Goal: Answer question/provide support: Share knowledge or assist other users

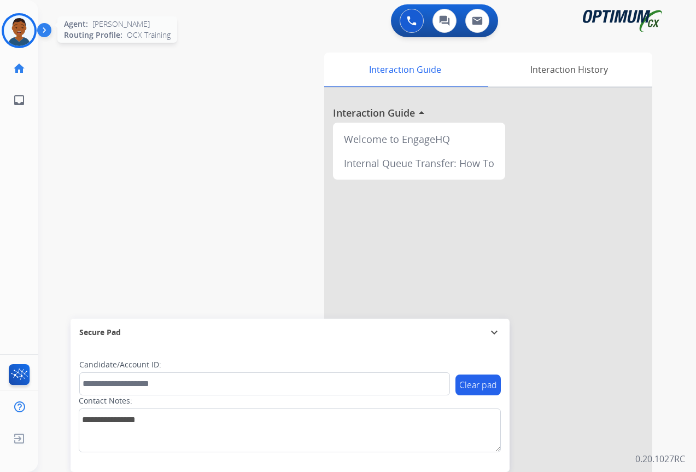
click at [23, 29] on img at bounding box center [19, 30] width 31 height 31
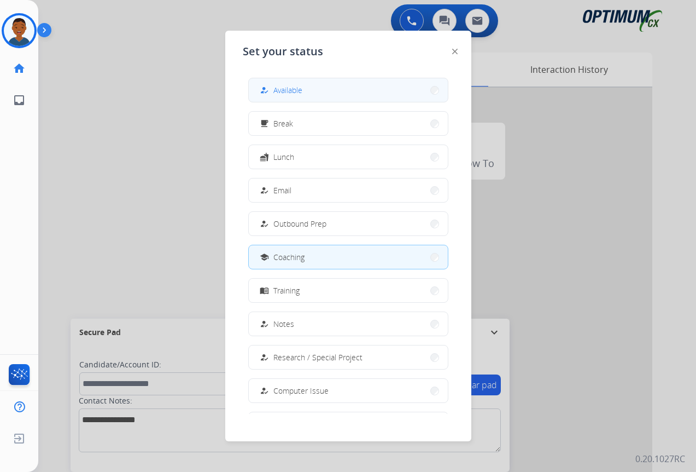
click at [291, 91] on span "Available" at bounding box center [288, 89] width 29 height 11
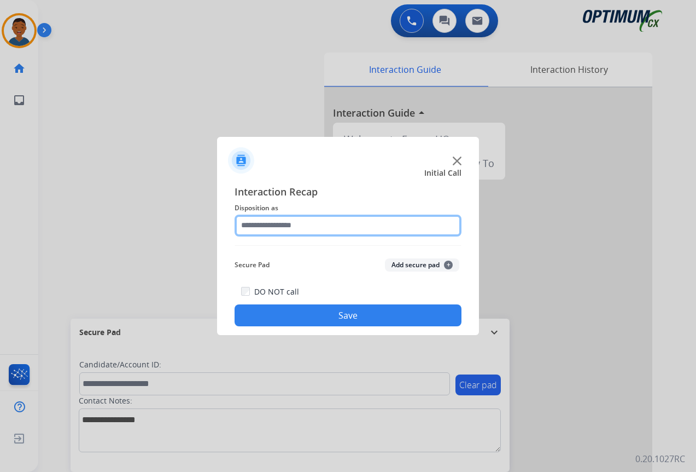
click at [270, 227] on input "text" at bounding box center [348, 225] width 227 height 22
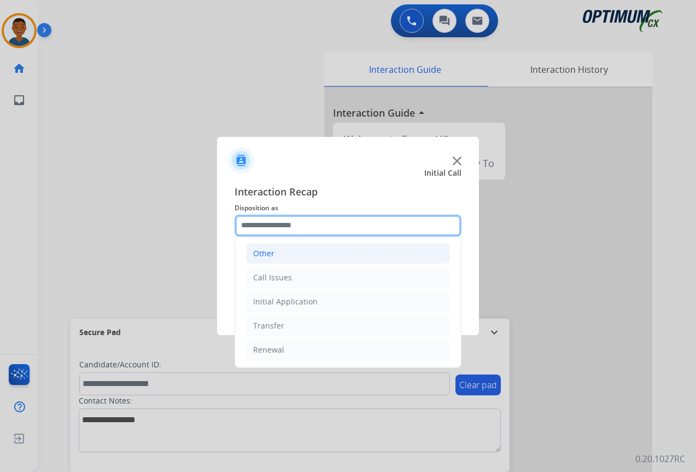
scroll to position [74, 0]
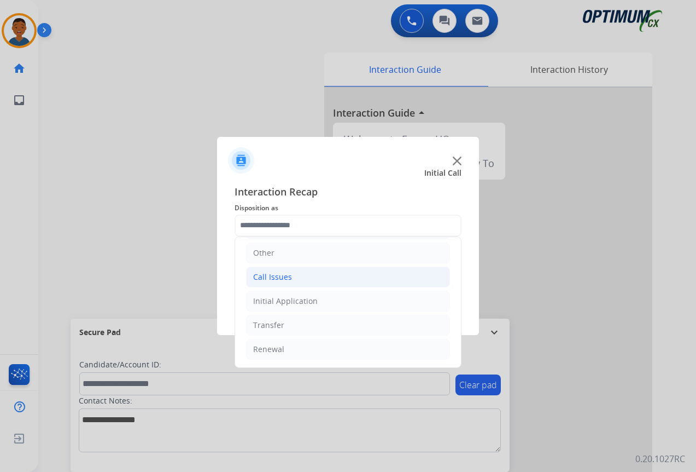
click at [270, 275] on div "Call Issues" at bounding box center [272, 276] width 39 height 11
click at [288, 346] on div "Dropped Call" at bounding box center [299, 349] width 48 height 11
type input "**********"
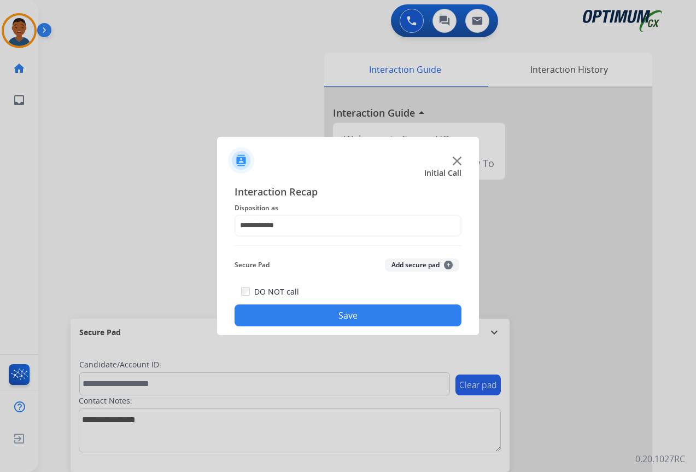
click at [316, 312] on button "Save" at bounding box center [348, 315] width 227 height 22
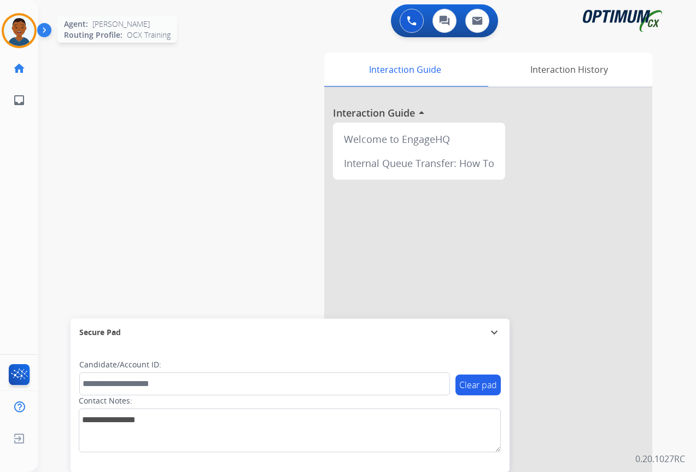
drag, startPoint x: 26, startPoint y: 32, endPoint x: 33, endPoint y: 36, distance: 7.9
click at [26, 32] on img at bounding box center [19, 30] width 31 height 31
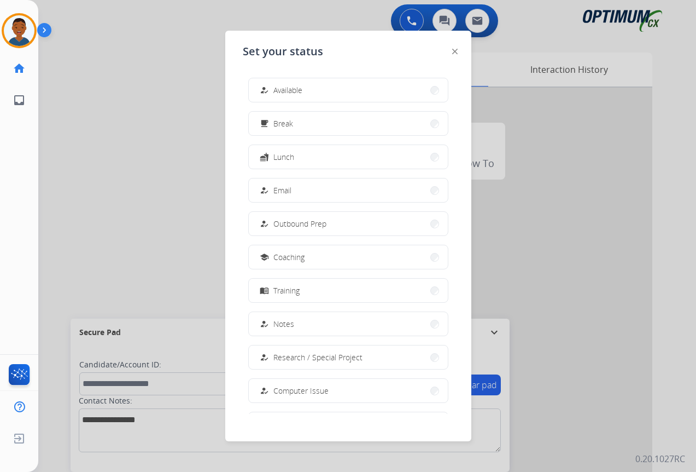
click at [274, 91] on div "how_to_reg Available" at bounding box center [280, 90] width 45 height 13
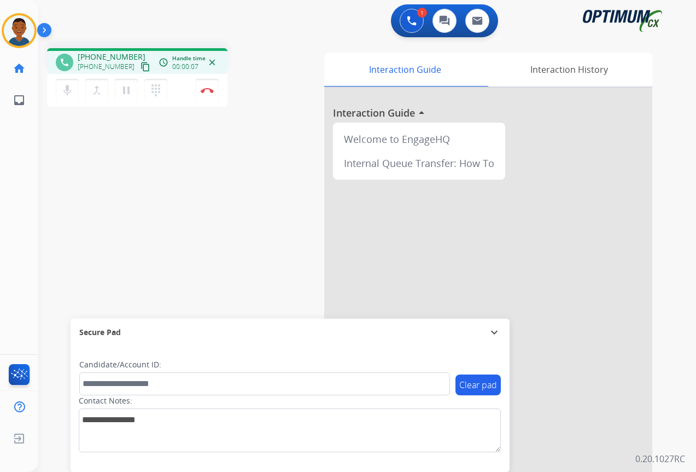
click at [141, 67] on mat-icon "content_copy" at bounding box center [146, 67] width 10 height 10
click at [206, 89] on img at bounding box center [207, 90] width 13 height 5
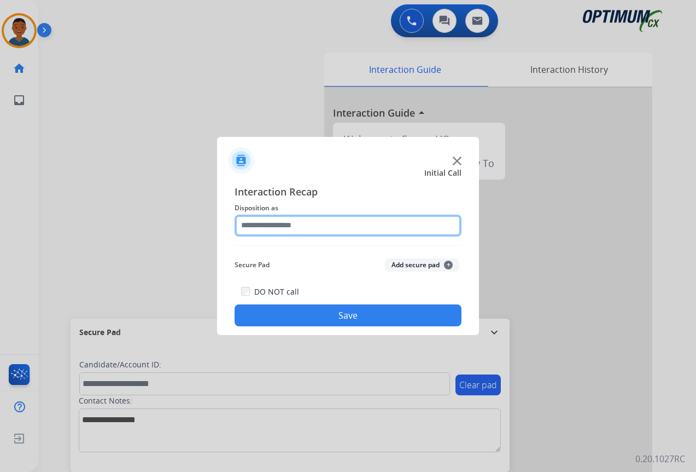
click at [252, 220] on input "text" at bounding box center [348, 225] width 227 height 22
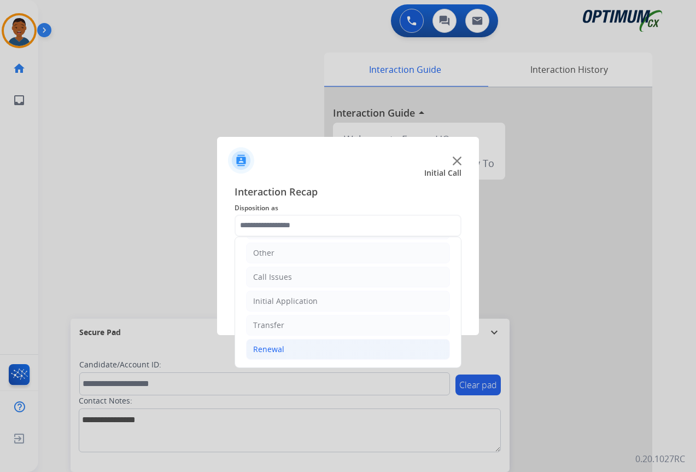
click at [278, 347] on div "Renewal" at bounding box center [268, 349] width 31 height 11
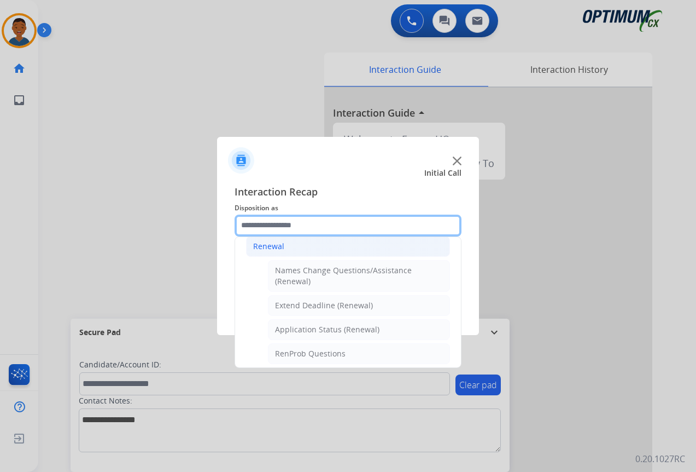
scroll to position [239, 0]
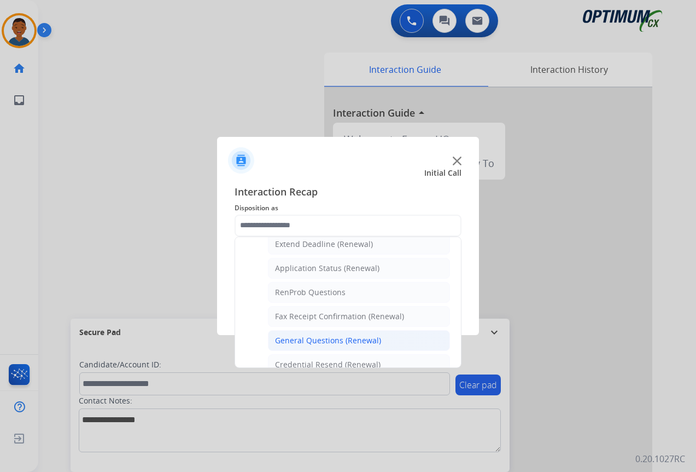
click at [294, 338] on div "General Questions (Renewal)" at bounding box center [328, 340] width 106 height 11
type input "**********"
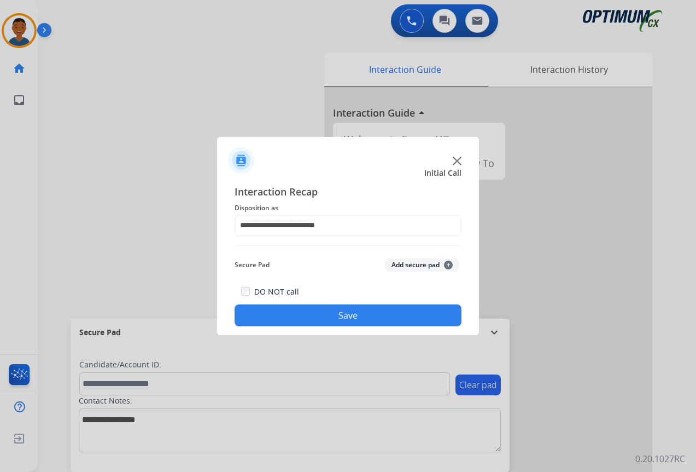
click at [405, 264] on button "Add secure pad +" at bounding box center [422, 264] width 74 height 13
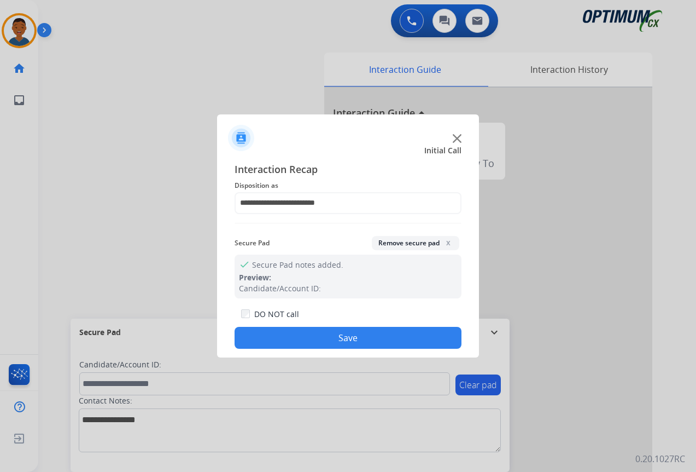
click at [351, 334] on button "Save" at bounding box center [348, 338] width 227 height 22
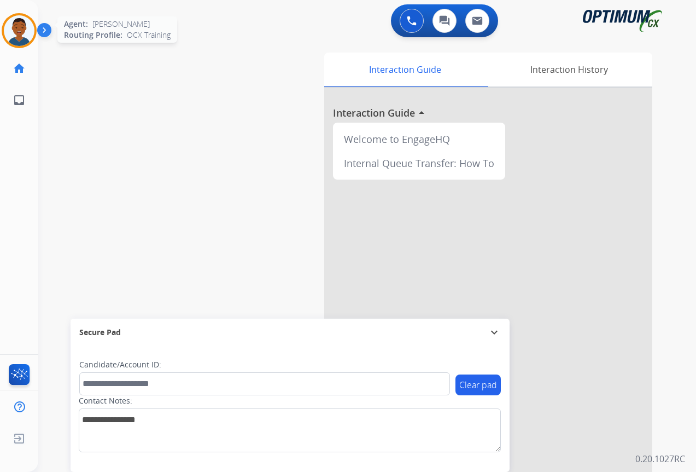
click at [23, 37] on img at bounding box center [19, 30] width 31 height 31
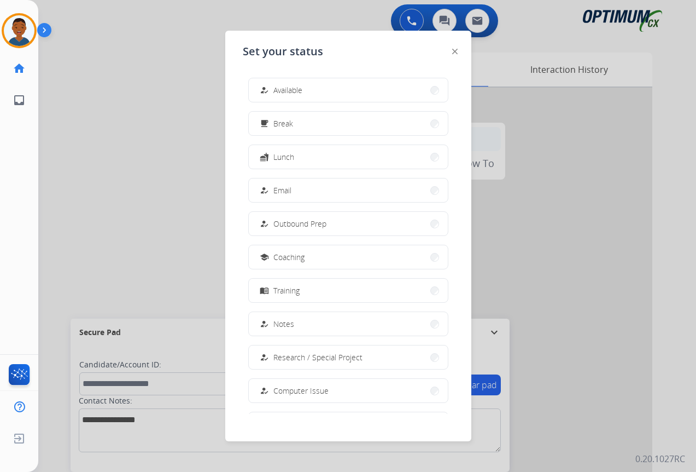
drag, startPoint x: 280, startPoint y: 92, endPoint x: 434, endPoint y: 129, distance: 159.2
click at [280, 92] on span "Available" at bounding box center [288, 89] width 29 height 11
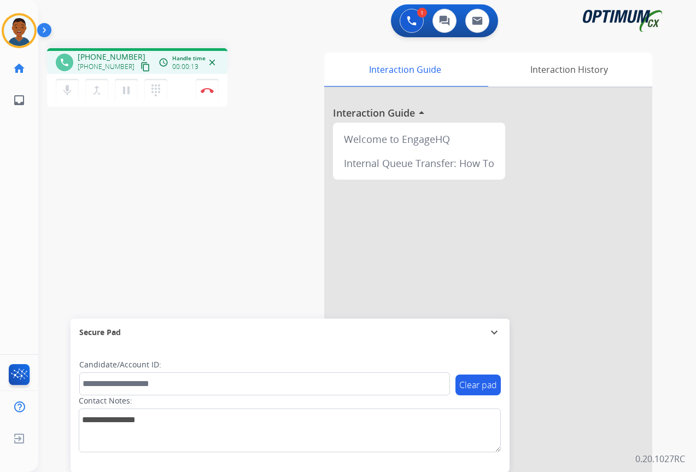
click at [141, 67] on mat-icon "content_copy" at bounding box center [146, 67] width 10 height 10
click at [141, 65] on mat-icon "content_copy" at bounding box center [146, 67] width 10 height 10
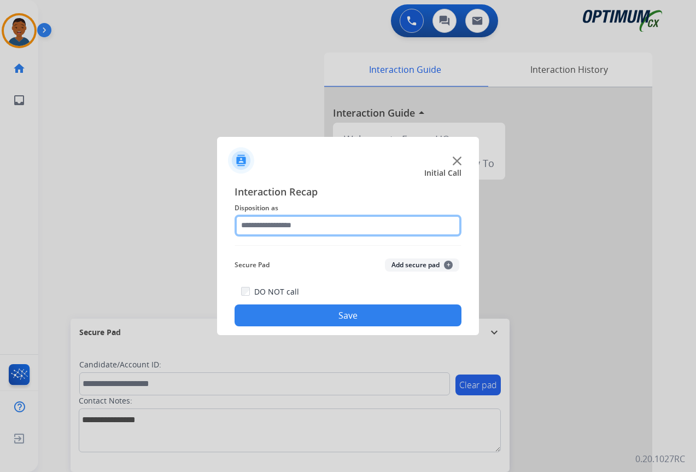
click at [253, 225] on input "text" at bounding box center [348, 225] width 227 height 22
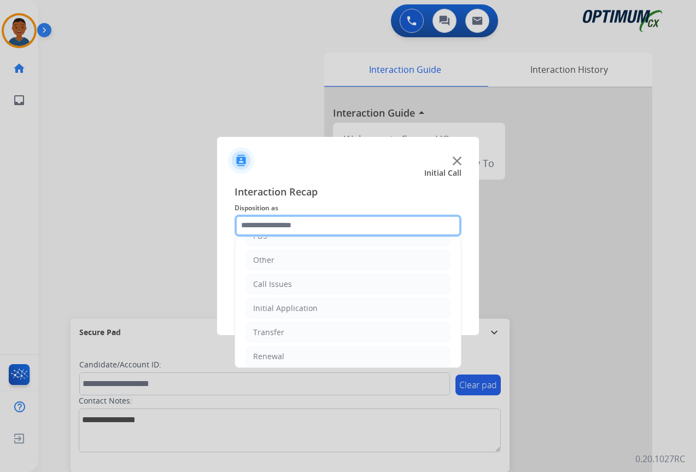
scroll to position [74, 0]
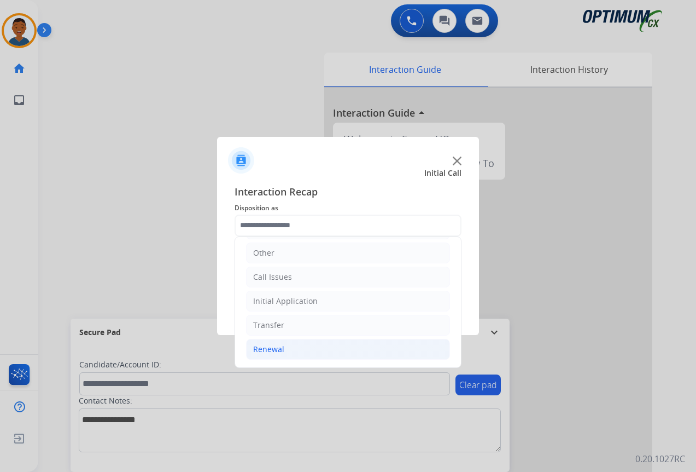
click at [265, 342] on li "Renewal" at bounding box center [348, 349] width 204 height 21
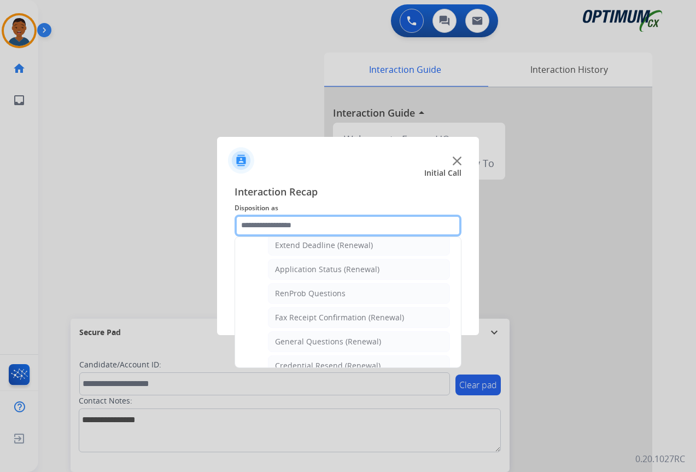
scroll to position [239, 0]
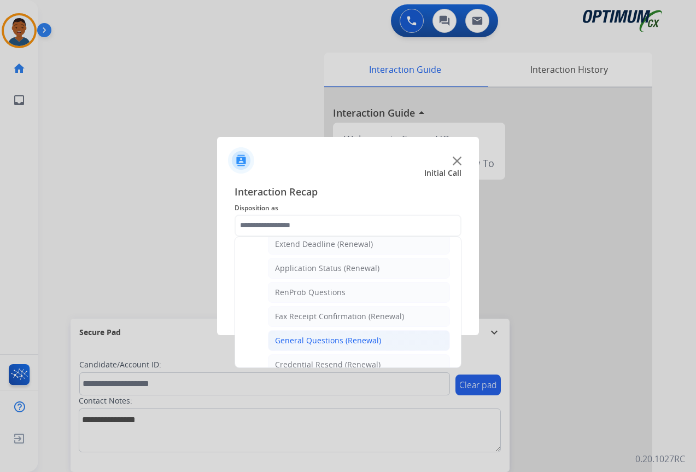
click at [292, 340] on div "General Questions (Renewal)" at bounding box center [328, 340] width 106 height 11
type input "**********"
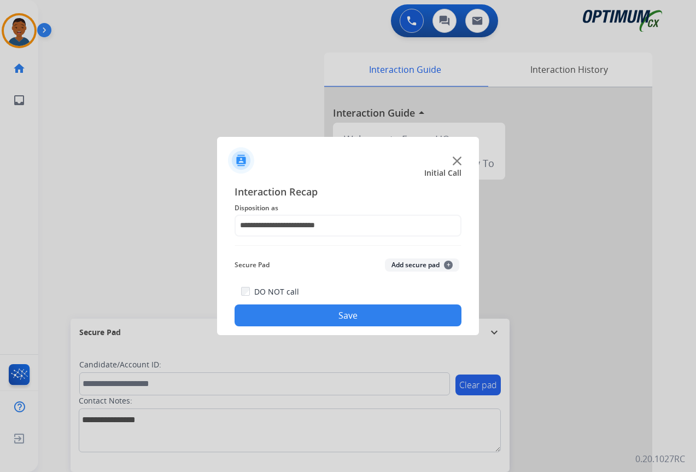
click at [318, 315] on button "Save" at bounding box center [348, 315] width 227 height 22
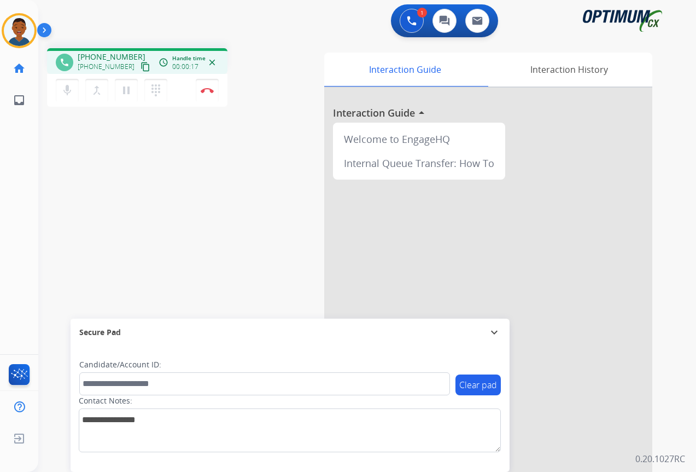
click at [141, 67] on mat-icon "content_copy" at bounding box center [146, 67] width 10 height 10
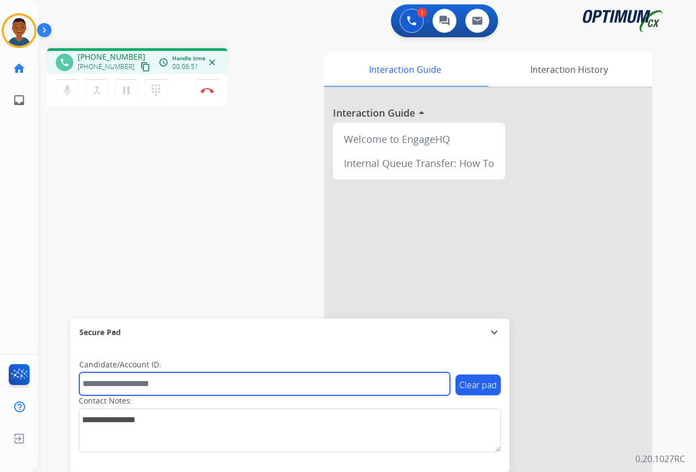
click at [120, 384] on input "text" at bounding box center [264, 383] width 371 height 23
paste input "*******"
type input "*******"
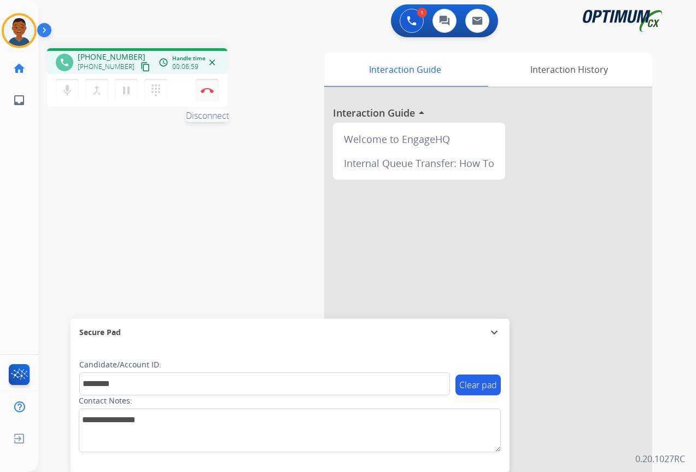
click at [207, 92] on img at bounding box center [207, 90] width 13 height 5
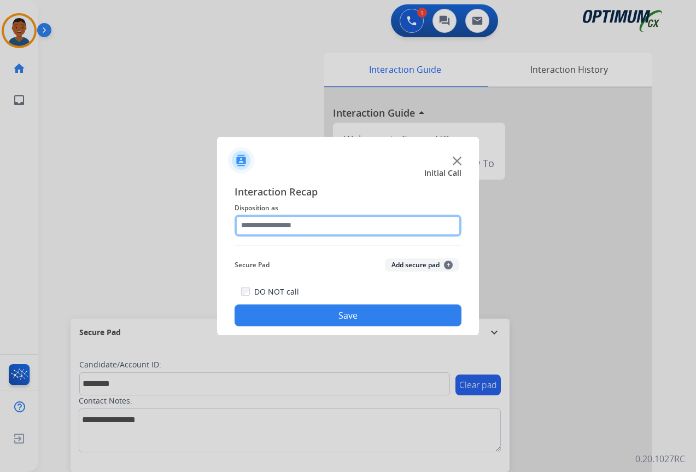
click at [259, 227] on input "text" at bounding box center [348, 225] width 227 height 22
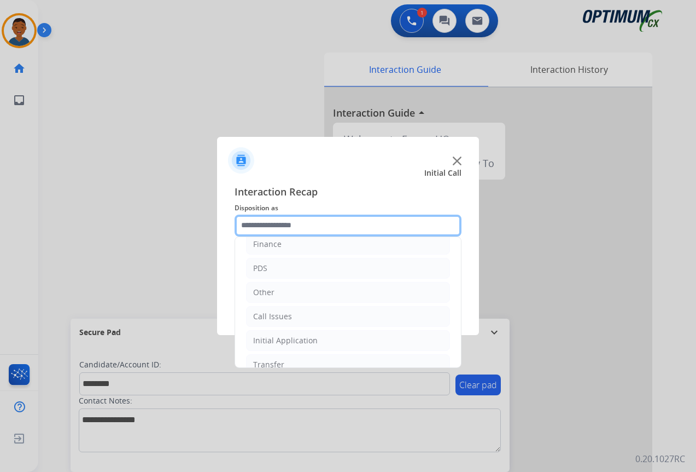
scroll to position [74, 0]
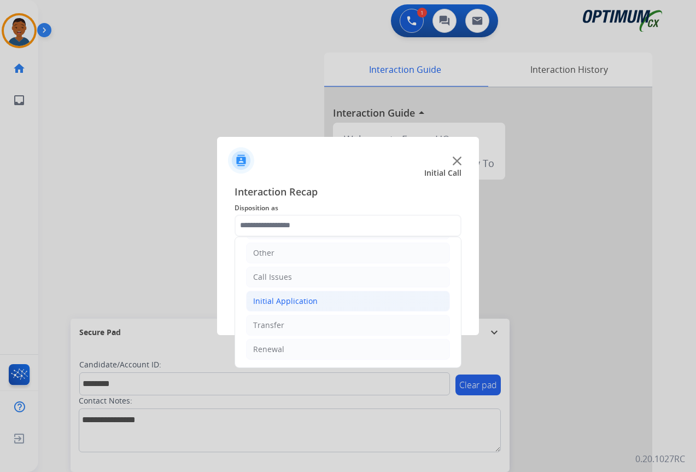
click at [268, 301] on div "Initial Application" at bounding box center [285, 300] width 65 height 11
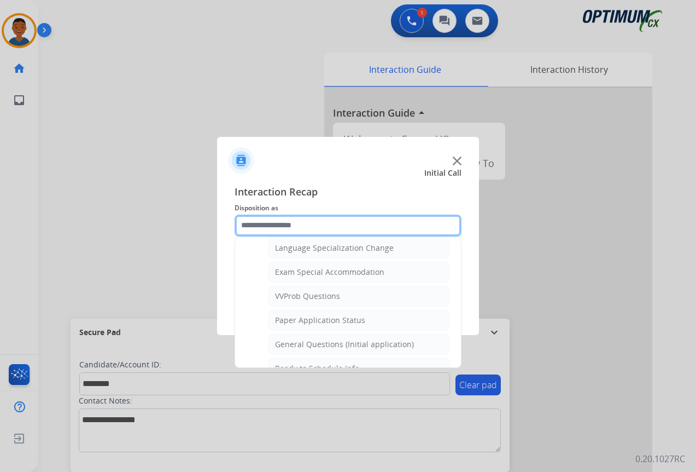
scroll to position [567, 0]
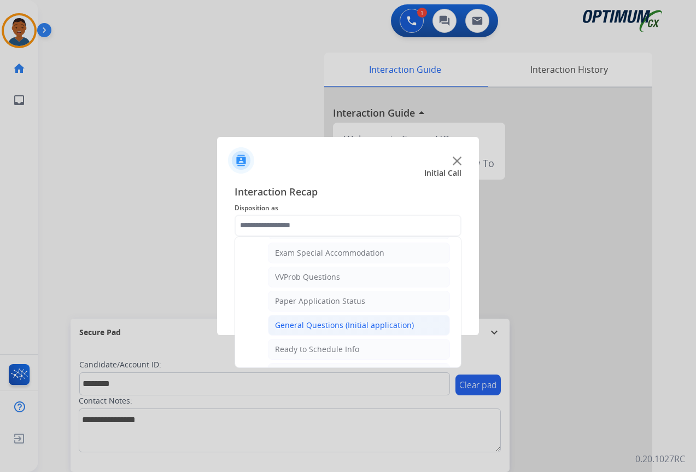
click at [296, 326] on div "General Questions (Initial application)" at bounding box center [344, 325] width 139 height 11
type input "**********"
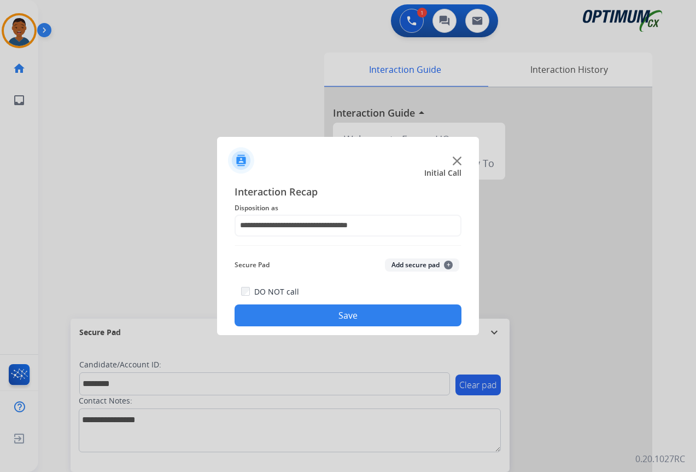
click at [402, 265] on button "Add secure pad +" at bounding box center [422, 264] width 74 height 13
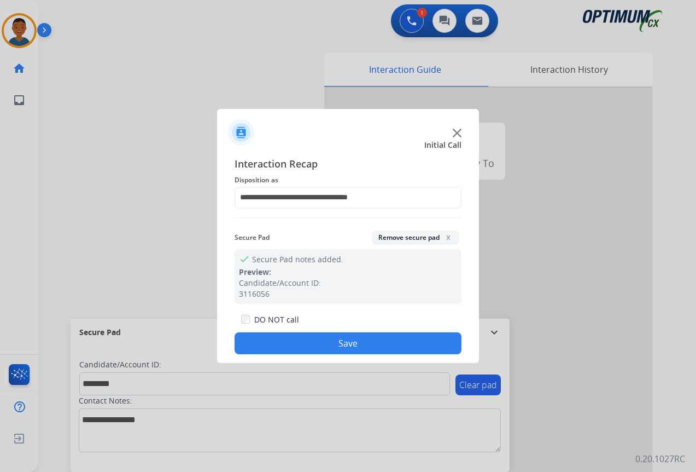
click at [376, 348] on button "Save" at bounding box center [348, 343] width 227 height 22
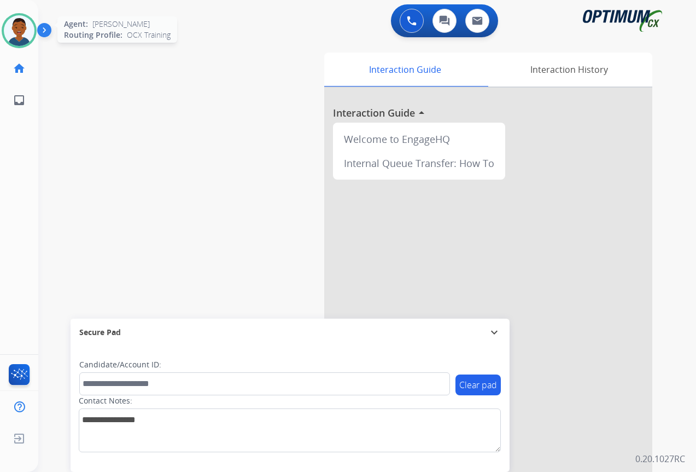
click at [24, 39] on img at bounding box center [19, 30] width 31 height 31
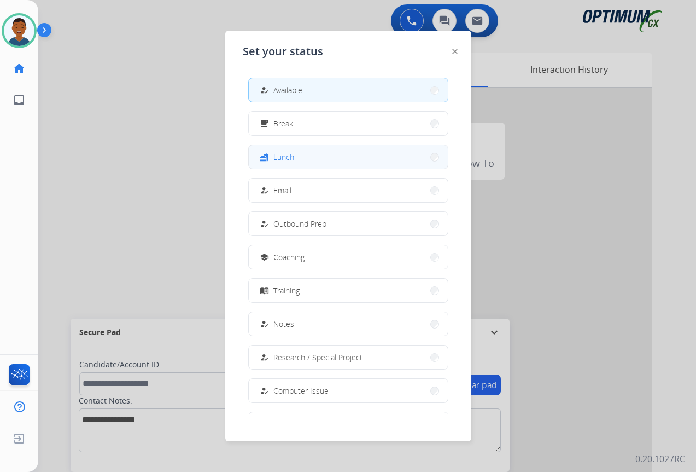
click at [291, 159] on span "Lunch" at bounding box center [284, 156] width 21 height 11
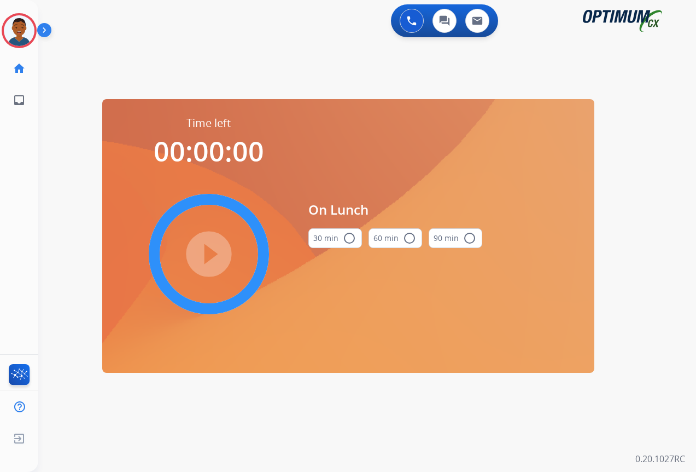
click at [346, 240] on mat-icon "radio_button_unchecked" at bounding box center [349, 237] width 13 height 13
click at [211, 252] on mat-icon "play_circle_filled" at bounding box center [208, 253] width 13 height 13
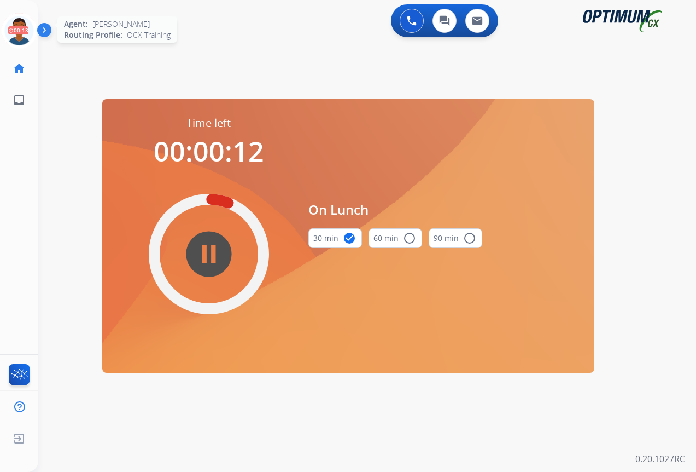
click at [12, 30] on icon at bounding box center [20, 31] width 36 height 36
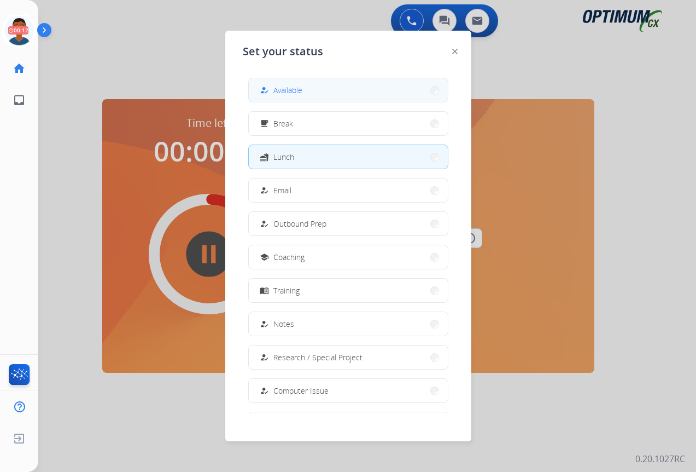
click at [291, 92] on span "Available" at bounding box center [288, 89] width 29 height 11
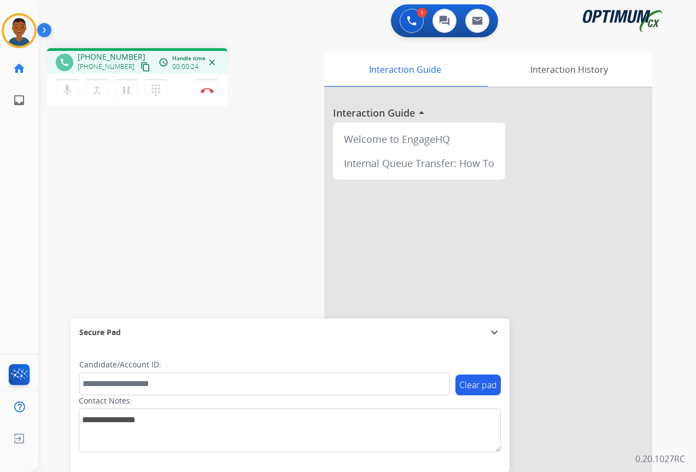
click at [141, 66] on mat-icon "content_copy" at bounding box center [146, 67] width 10 height 10
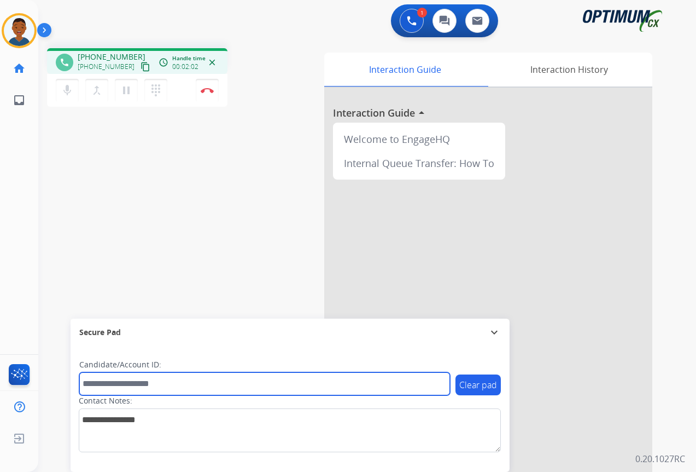
click at [118, 381] on input "text" at bounding box center [264, 383] width 371 height 23
paste input "*******"
type input "*******"
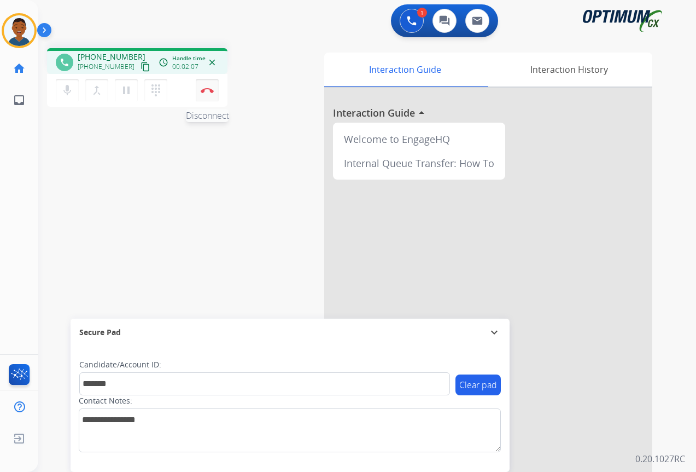
click at [208, 94] on button "Disconnect" at bounding box center [207, 90] width 23 height 23
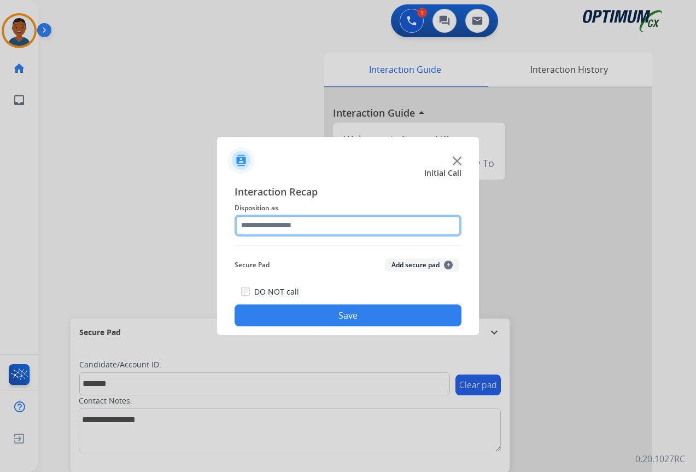
click at [272, 226] on input "text" at bounding box center [348, 225] width 227 height 22
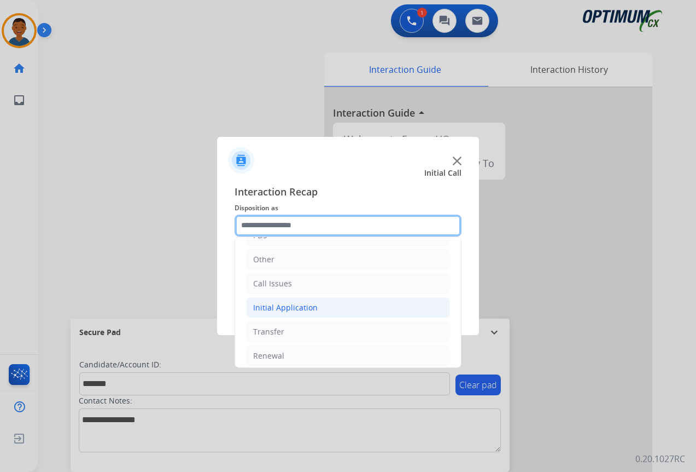
scroll to position [74, 0]
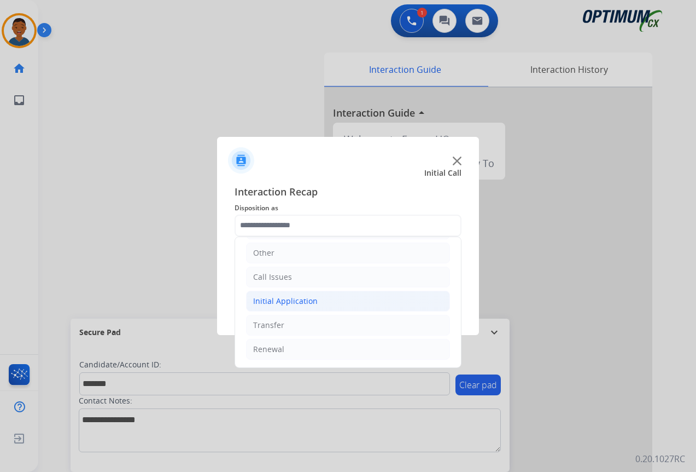
click at [262, 303] on div "Initial Application" at bounding box center [285, 300] width 65 height 11
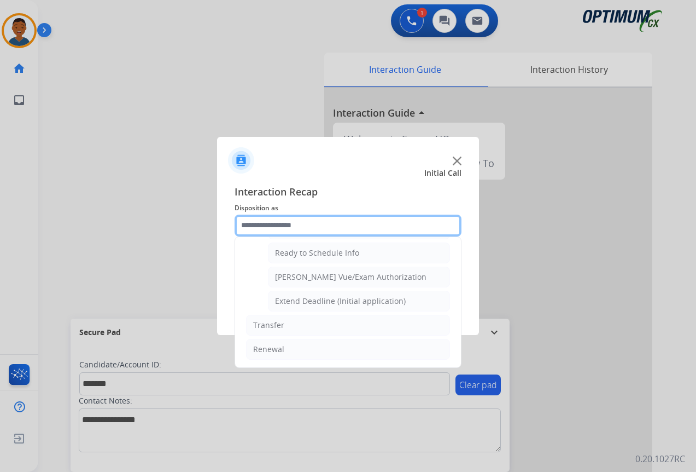
scroll to position [608, 0]
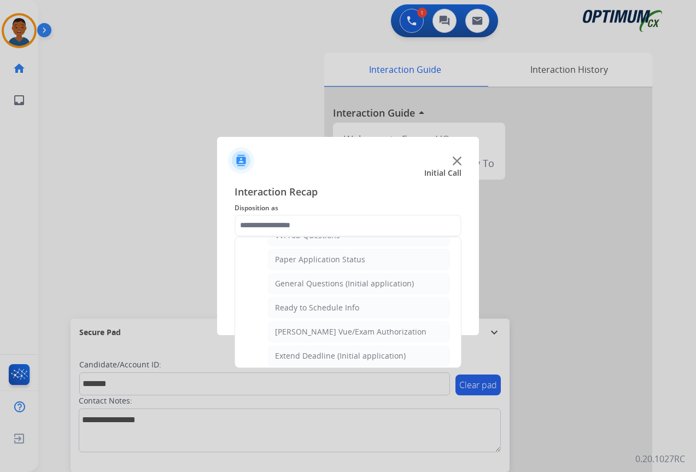
click at [282, 280] on div "General Questions (Initial application)" at bounding box center [344, 283] width 139 height 11
type input "**********"
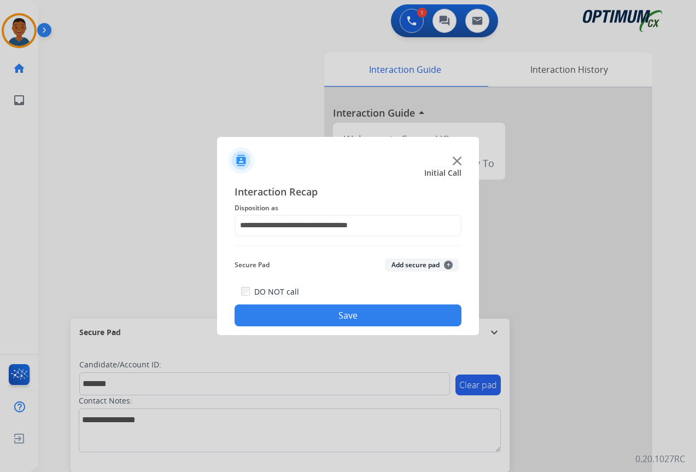
click at [403, 265] on button "Add secure pad +" at bounding box center [422, 264] width 74 height 13
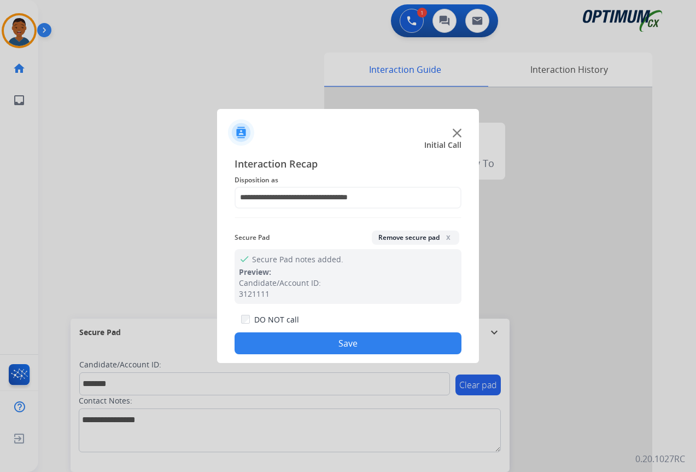
click at [341, 344] on button "Save" at bounding box center [348, 343] width 227 height 22
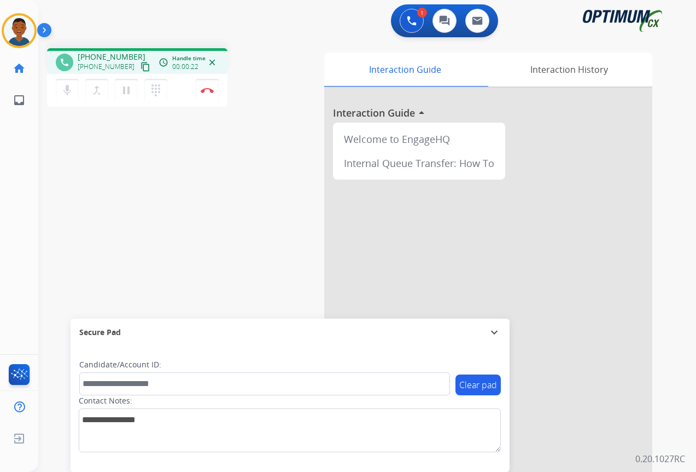
click at [141, 68] on mat-icon "content_copy" at bounding box center [146, 67] width 10 height 10
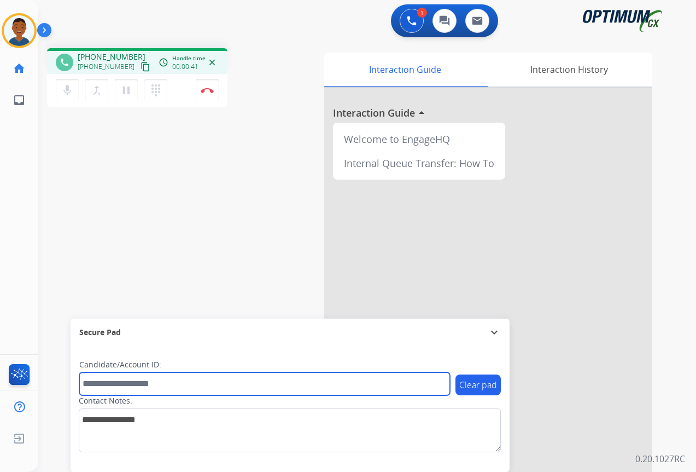
click at [125, 380] on input "text" at bounding box center [264, 383] width 371 height 23
paste input "*********"
type input "*********"
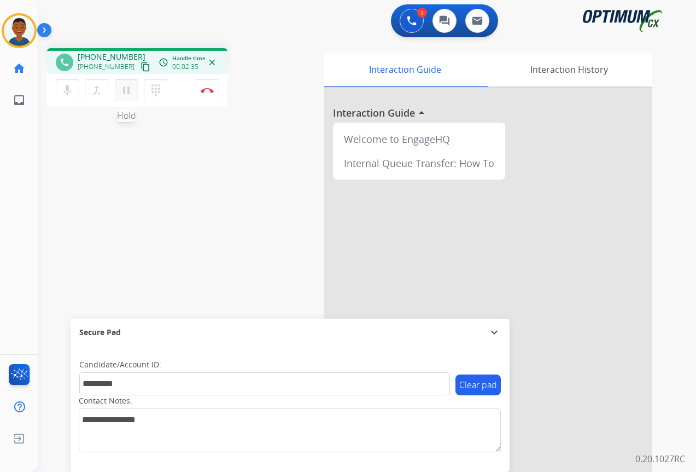
click at [126, 91] on mat-icon "pause" at bounding box center [126, 90] width 13 height 13
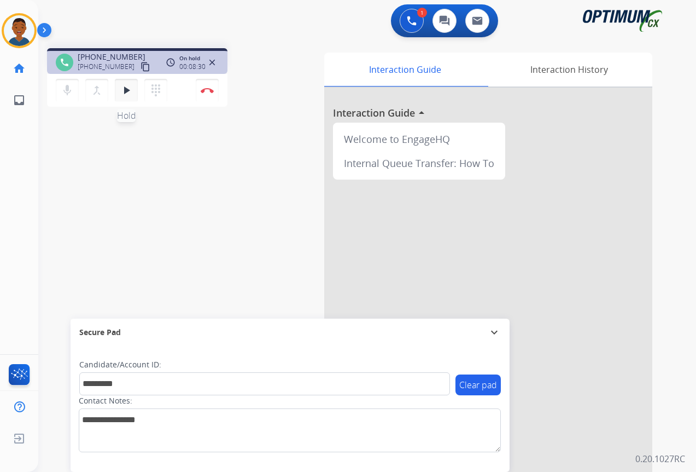
click at [125, 90] on mat-icon "play_arrow" at bounding box center [126, 90] width 13 height 13
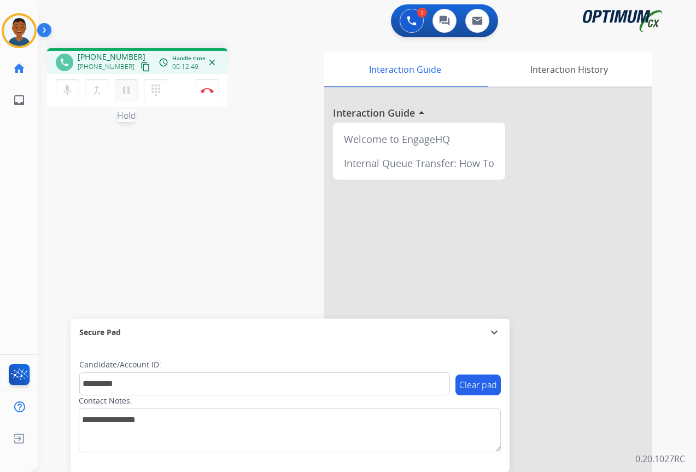
click at [127, 91] on mat-icon "pause" at bounding box center [126, 90] width 13 height 13
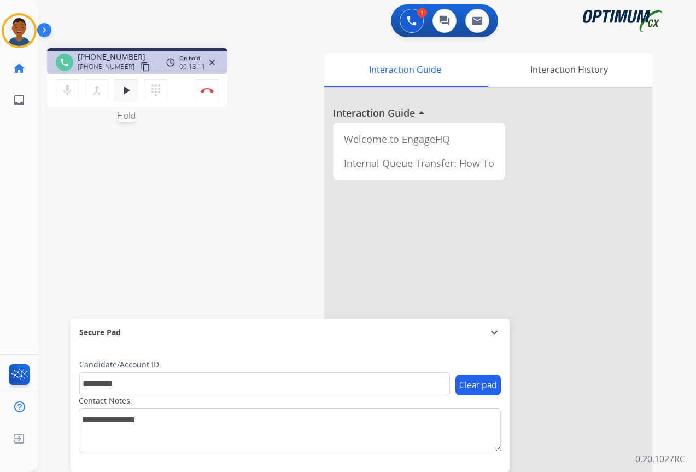
click at [125, 90] on mat-icon "play_arrow" at bounding box center [126, 90] width 13 height 13
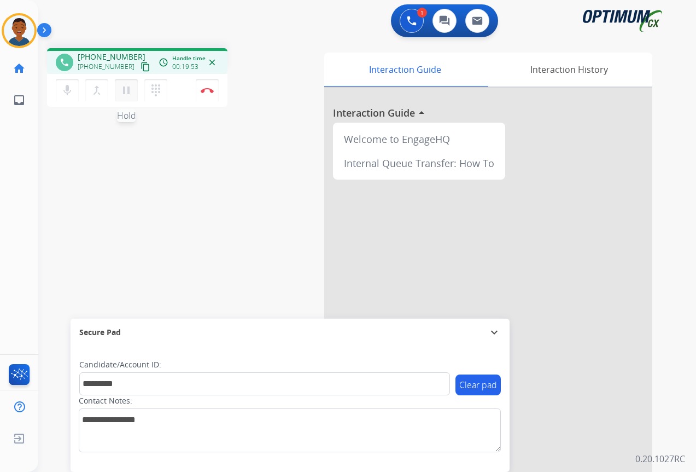
click at [126, 91] on mat-icon "pause" at bounding box center [126, 90] width 13 height 13
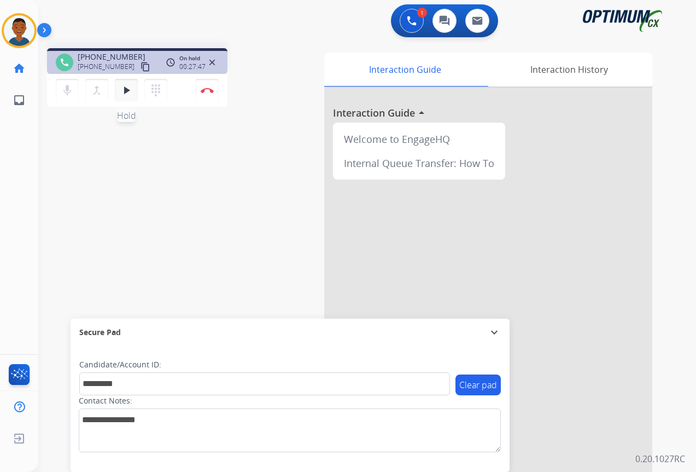
click at [126, 90] on mat-icon "play_arrow" at bounding box center [126, 90] width 13 height 13
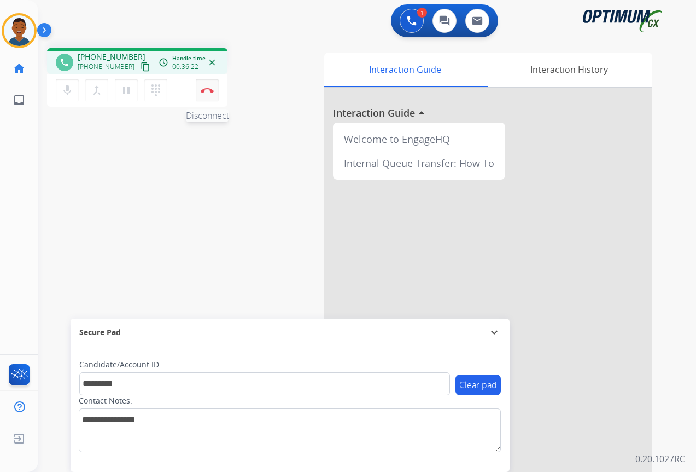
click at [208, 93] on button "Disconnect" at bounding box center [207, 90] width 23 height 23
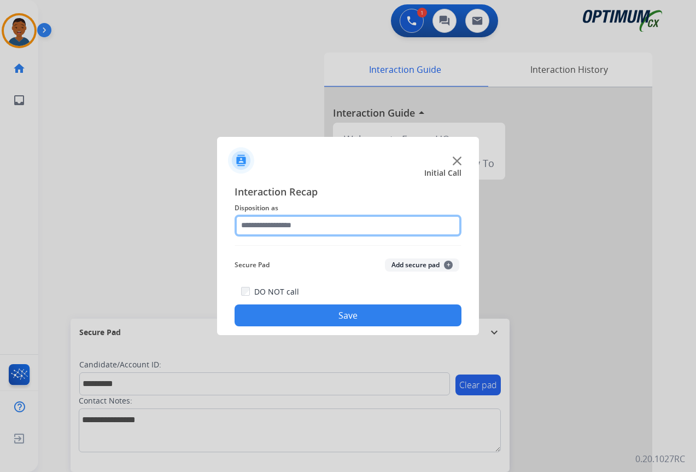
click at [269, 225] on input "text" at bounding box center [348, 225] width 227 height 22
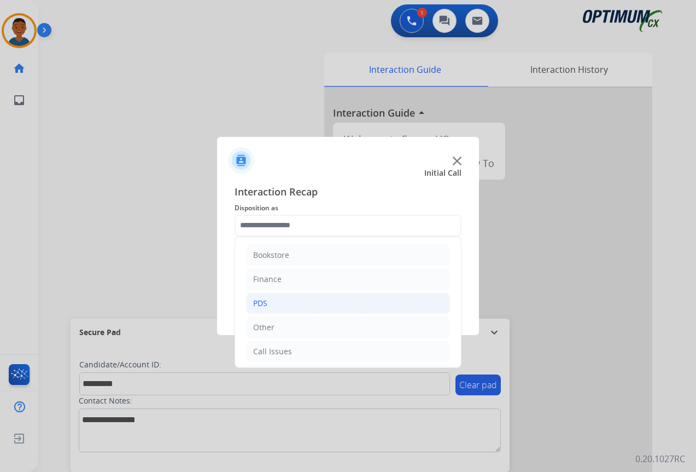
click at [263, 299] on div "PDS" at bounding box center [260, 303] width 14 height 11
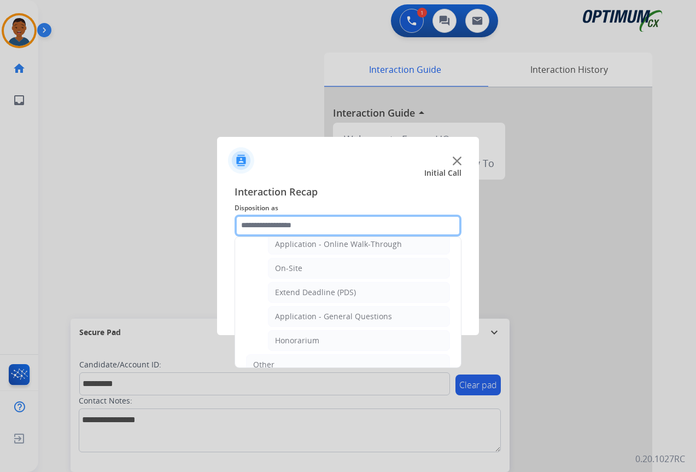
scroll to position [328, 0]
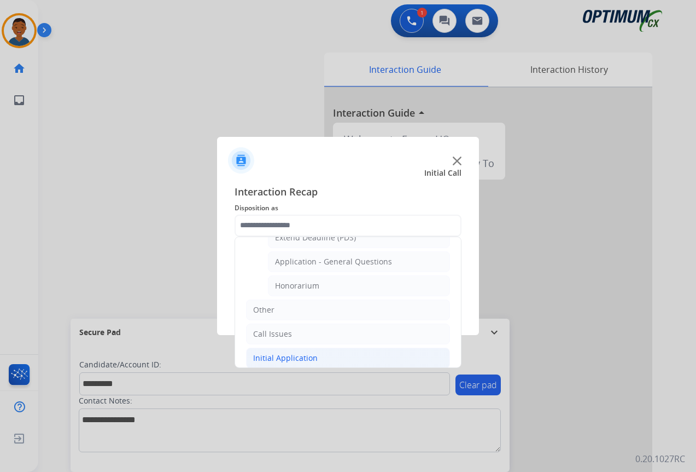
click at [267, 355] on div "Initial Application" at bounding box center [285, 357] width 65 height 11
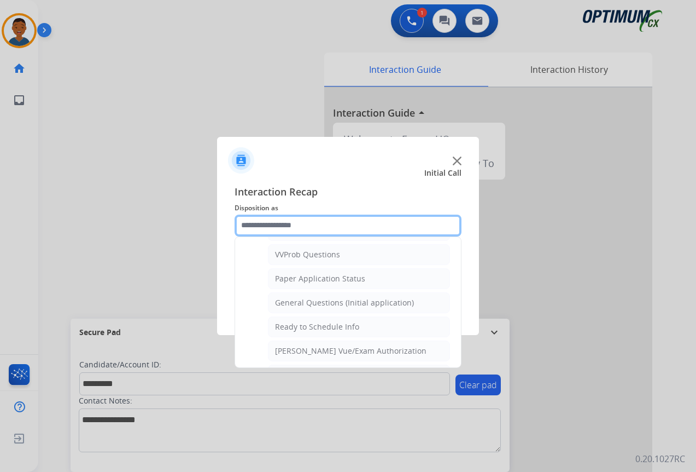
scroll to position [602, 0]
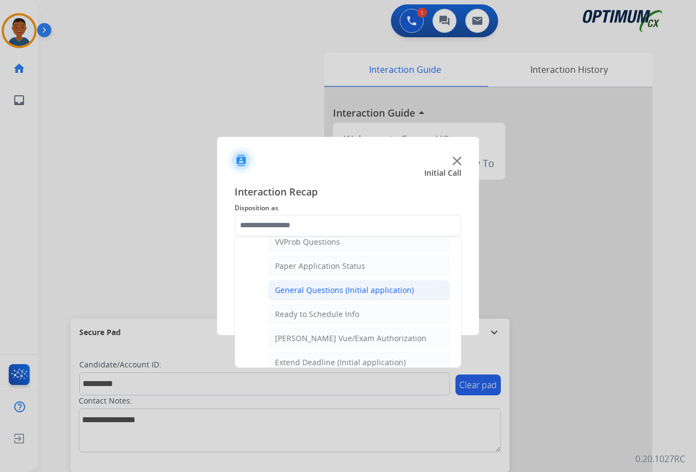
click at [292, 291] on div "General Questions (Initial application)" at bounding box center [344, 290] width 139 height 11
type input "**********"
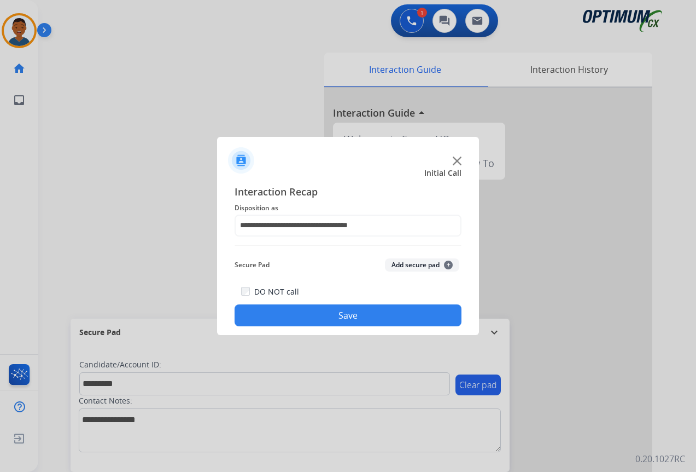
click at [400, 265] on button "Add secure pad +" at bounding box center [422, 264] width 74 height 13
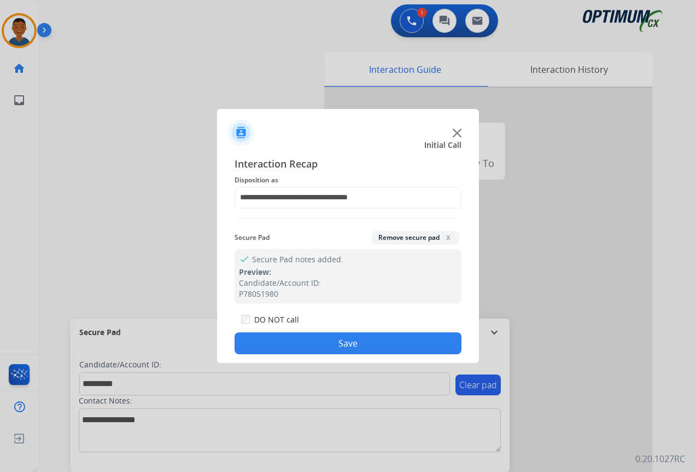
click at [353, 334] on button "Save" at bounding box center [348, 343] width 227 height 22
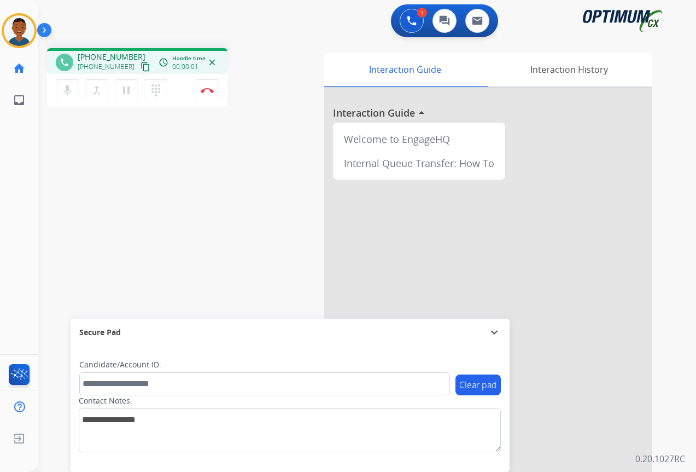
click at [141, 67] on mat-icon "content_copy" at bounding box center [146, 67] width 10 height 10
click at [209, 94] on button "Disconnect" at bounding box center [207, 90] width 23 height 23
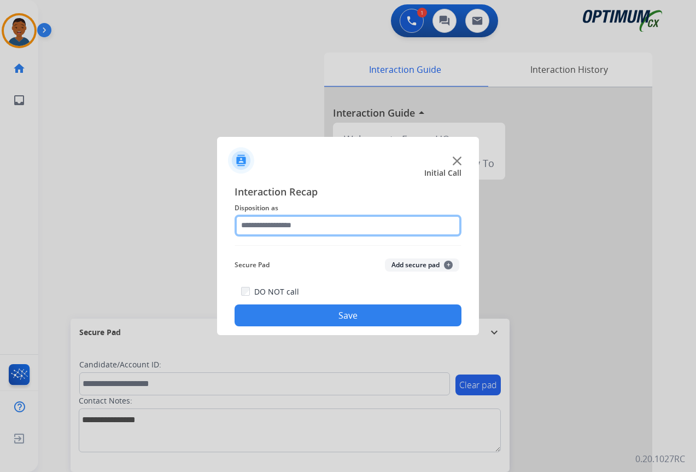
click at [256, 220] on input "text" at bounding box center [348, 225] width 227 height 22
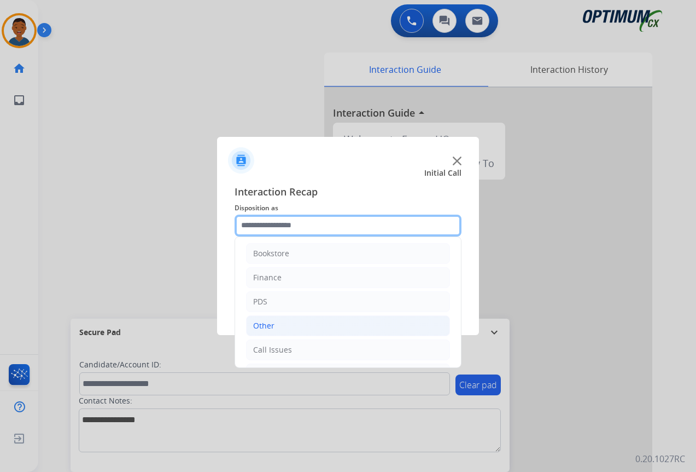
scroll to position [0, 0]
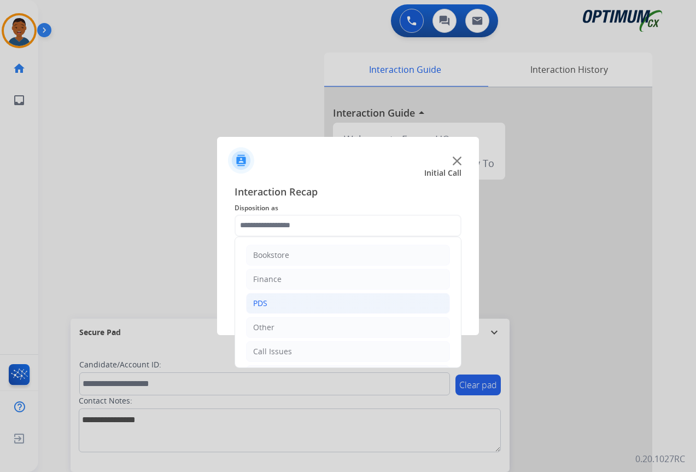
click at [261, 299] on div "PDS" at bounding box center [260, 303] width 14 height 11
click at [263, 301] on div "PDS" at bounding box center [260, 303] width 14 height 11
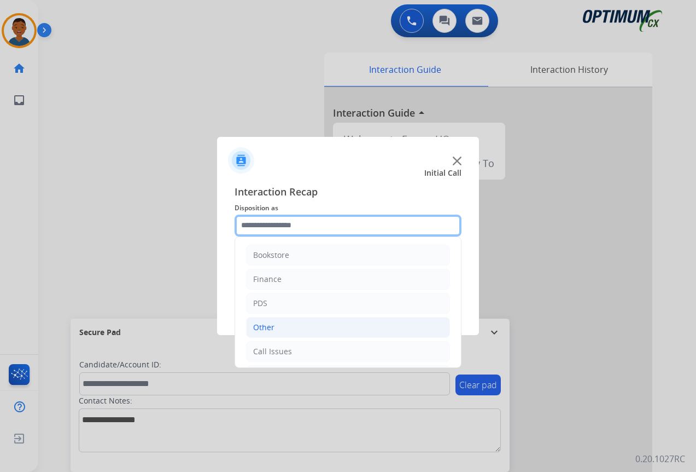
scroll to position [55, 0]
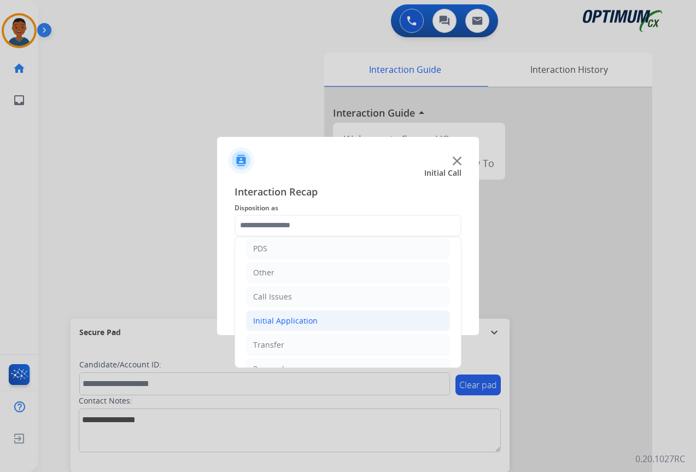
click at [265, 317] on div "Initial Application" at bounding box center [285, 320] width 65 height 11
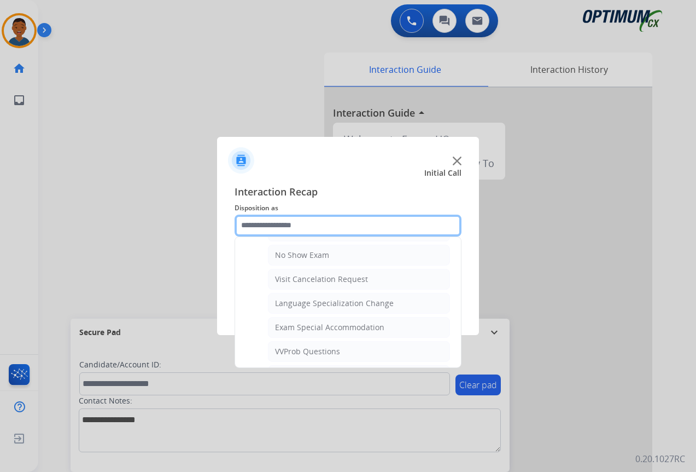
scroll to position [547, 0]
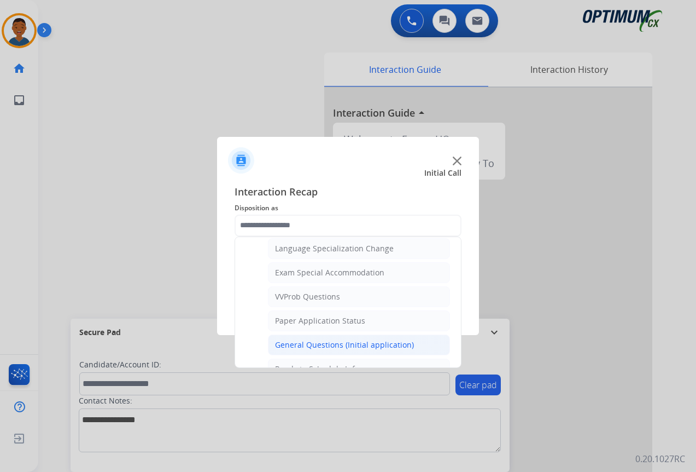
click at [290, 345] on div "General Questions (Initial application)" at bounding box center [344, 344] width 139 height 11
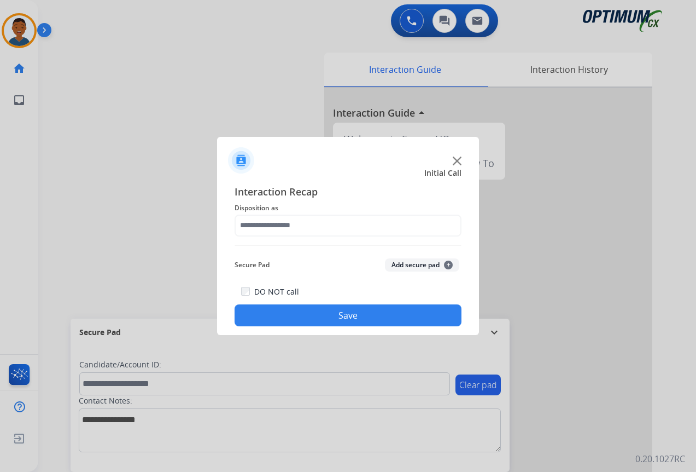
type input "**********"
click at [398, 259] on button "Add secure pad +" at bounding box center [422, 264] width 74 height 13
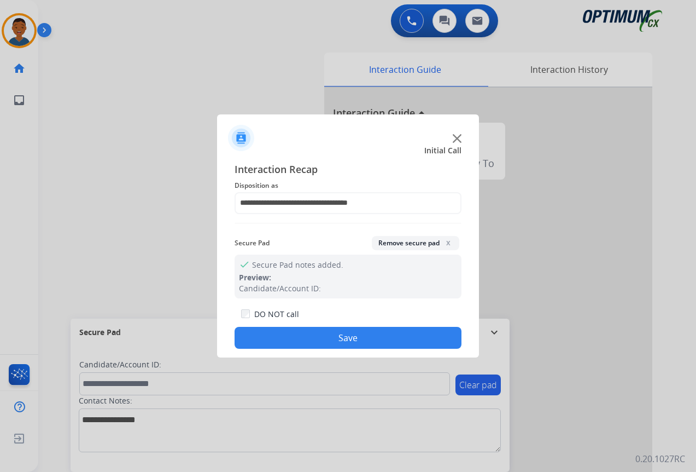
click at [377, 338] on button "Save" at bounding box center [348, 338] width 227 height 22
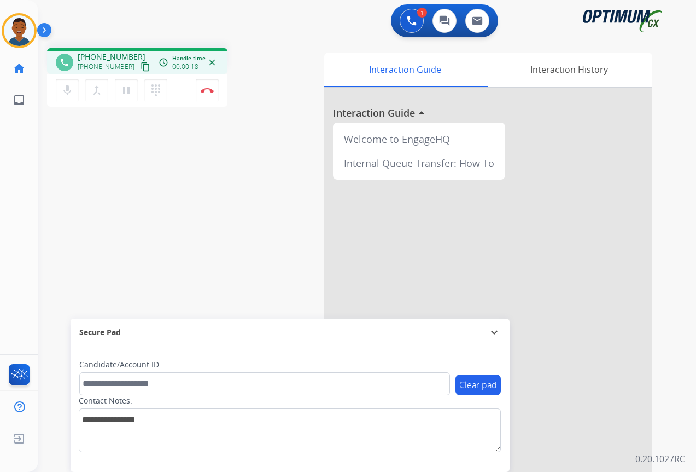
click at [141, 68] on mat-icon "content_copy" at bounding box center [146, 67] width 10 height 10
click at [208, 94] on button "Disconnect" at bounding box center [207, 90] width 23 height 23
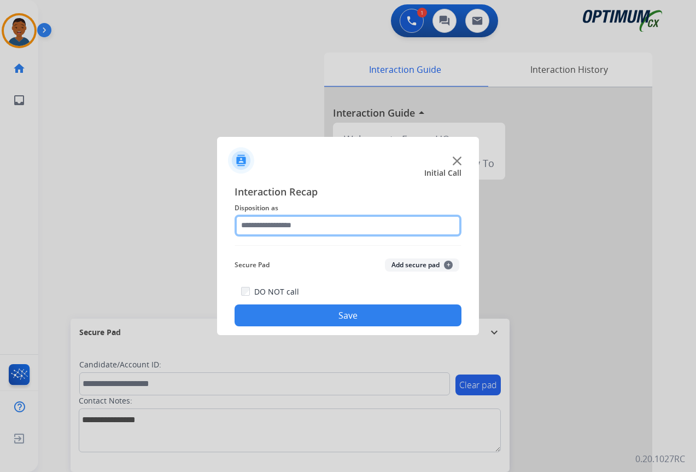
click at [256, 224] on input "text" at bounding box center [348, 225] width 227 height 22
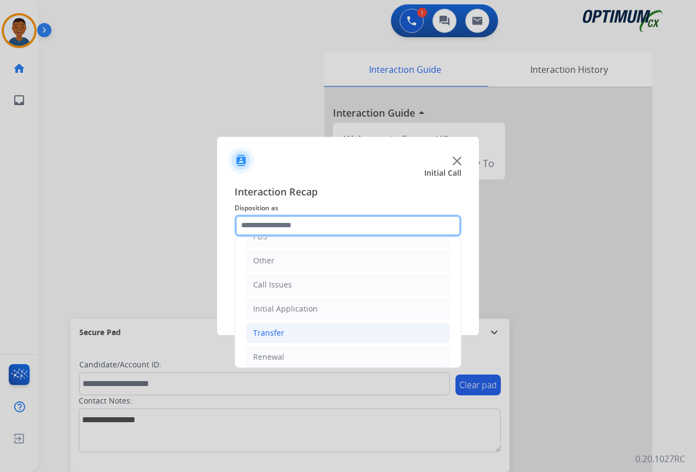
scroll to position [74, 0]
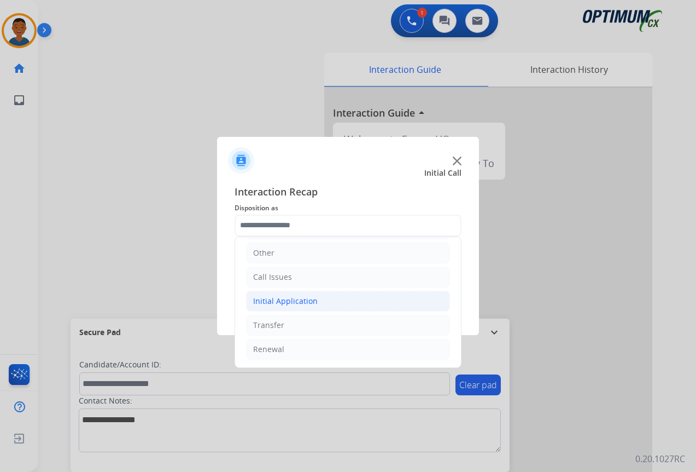
click at [266, 300] on div "Initial Application" at bounding box center [285, 300] width 65 height 11
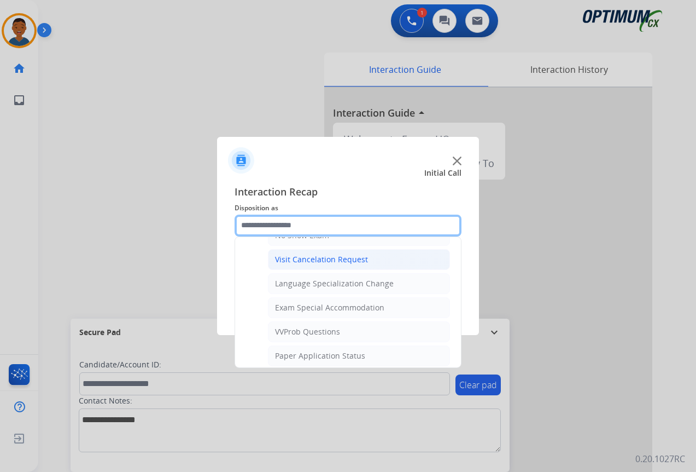
scroll to position [622, 0]
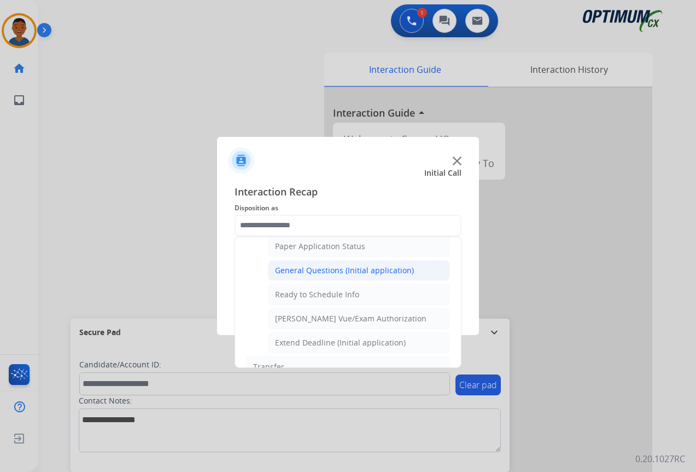
click at [287, 268] on div "General Questions (Initial application)" at bounding box center [344, 270] width 139 height 11
type input "**********"
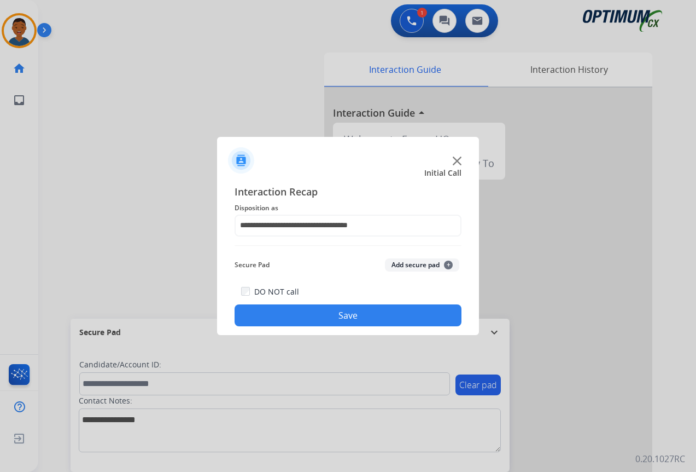
click at [350, 315] on button "Save" at bounding box center [348, 315] width 227 height 22
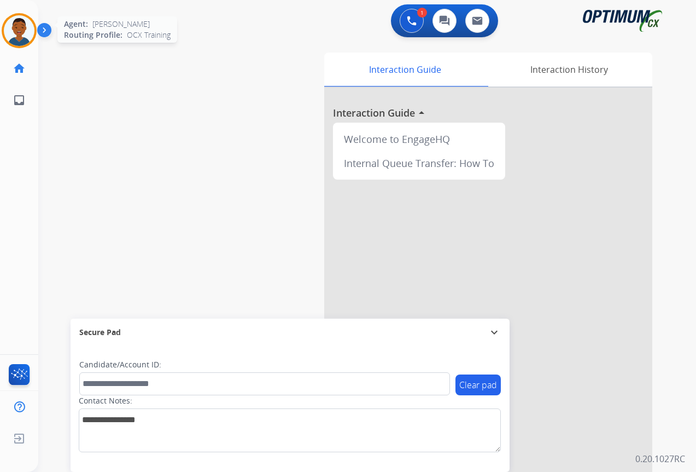
click at [21, 32] on img at bounding box center [19, 30] width 31 height 31
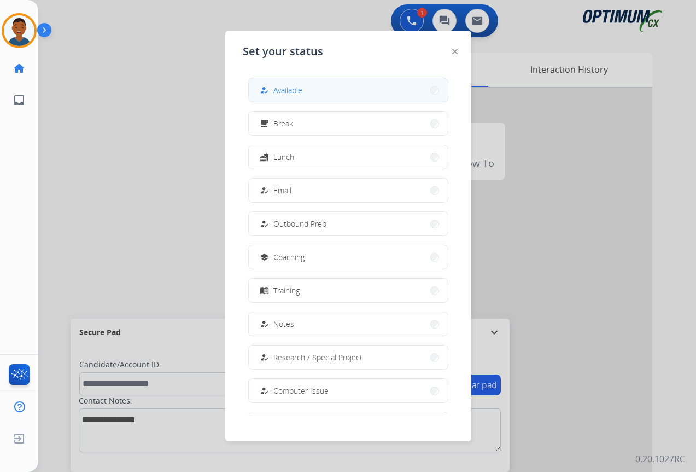
click at [300, 89] on span "Available" at bounding box center [288, 89] width 29 height 11
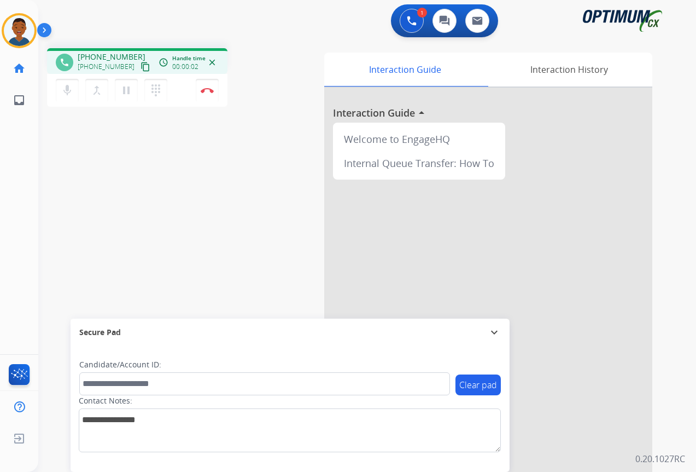
click at [141, 67] on mat-icon "content_copy" at bounding box center [146, 67] width 10 height 10
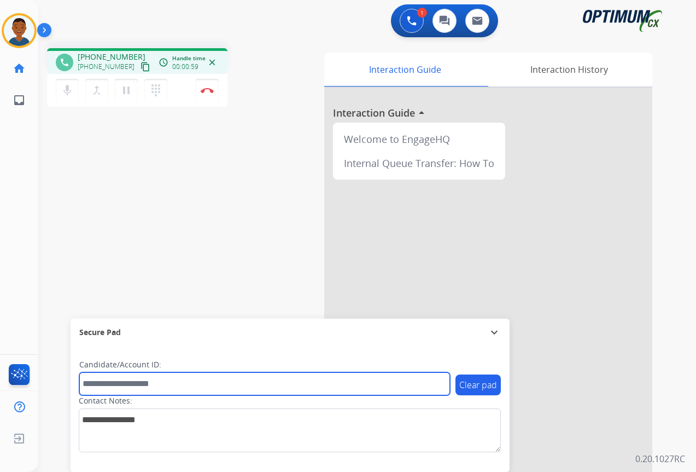
click at [135, 382] on input "text" at bounding box center [264, 383] width 371 height 23
paste input "*******"
type input "*******"
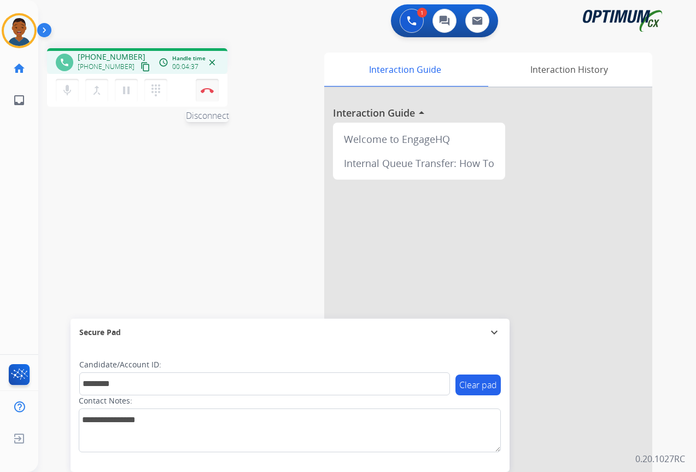
click at [208, 91] on img at bounding box center [207, 90] width 13 height 5
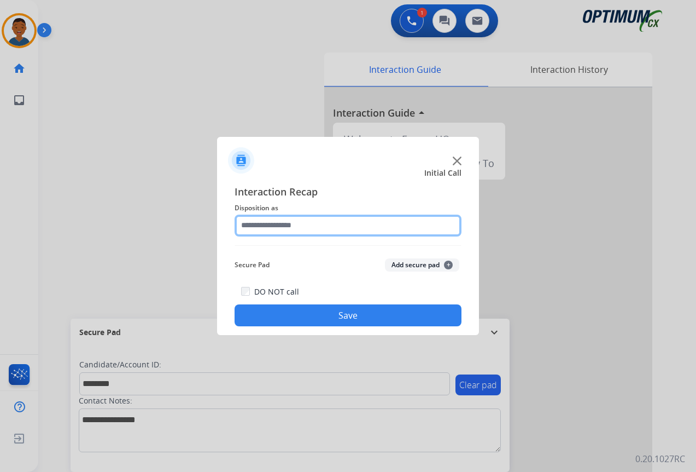
click at [250, 223] on input "text" at bounding box center [348, 225] width 227 height 22
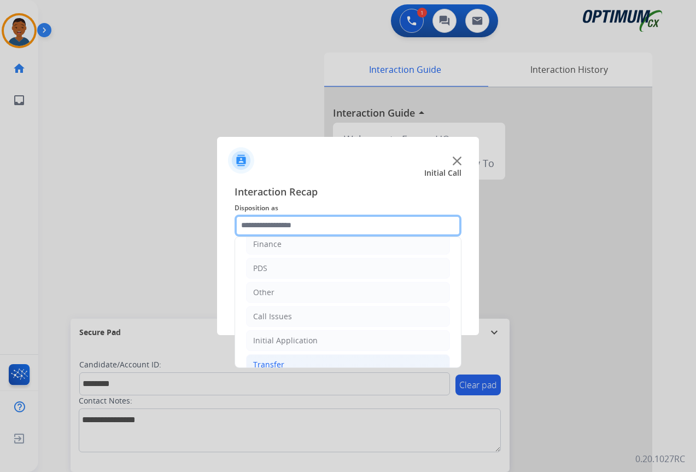
scroll to position [74, 0]
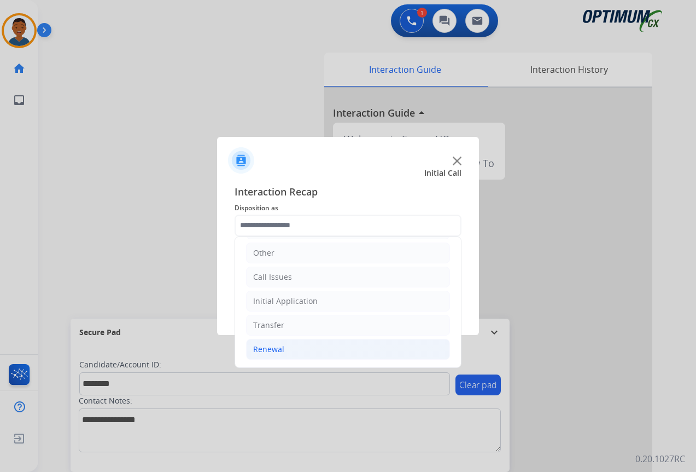
click at [274, 351] on div "Renewal" at bounding box center [268, 349] width 31 height 11
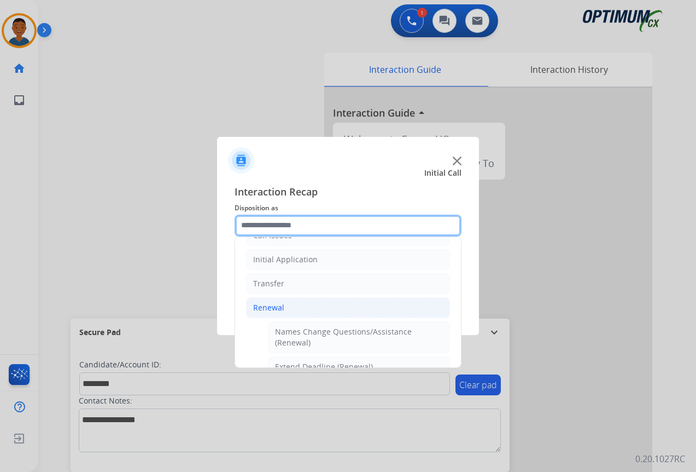
scroll to position [239, 0]
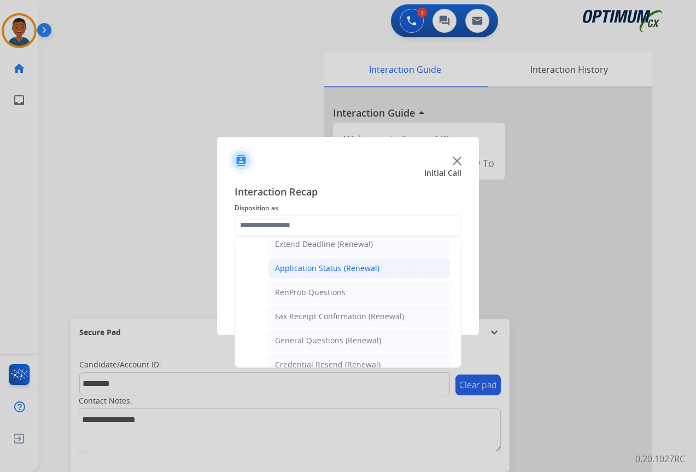
click at [292, 273] on div "Application Status (Renewal)" at bounding box center [327, 268] width 105 height 11
type input "**********"
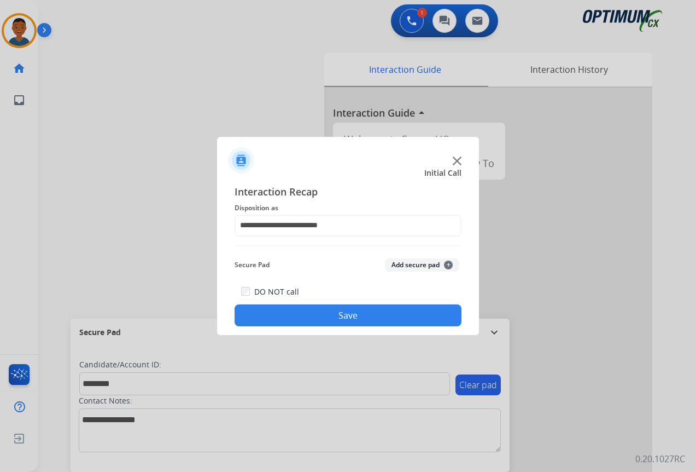
click at [416, 265] on button "Add secure pad +" at bounding box center [422, 264] width 74 height 13
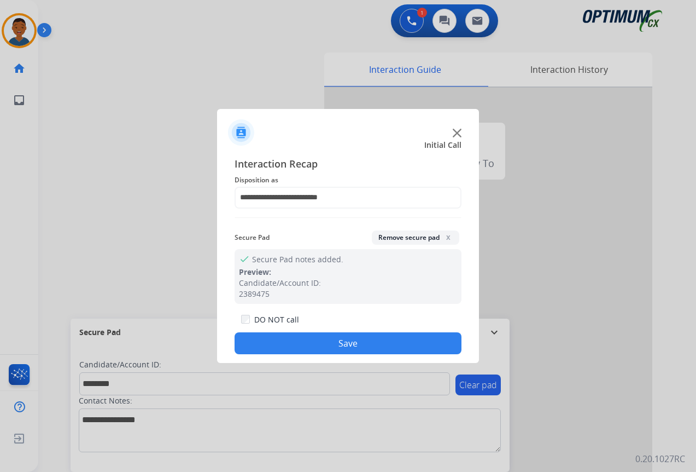
click at [369, 346] on button "Save" at bounding box center [348, 343] width 227 height 22
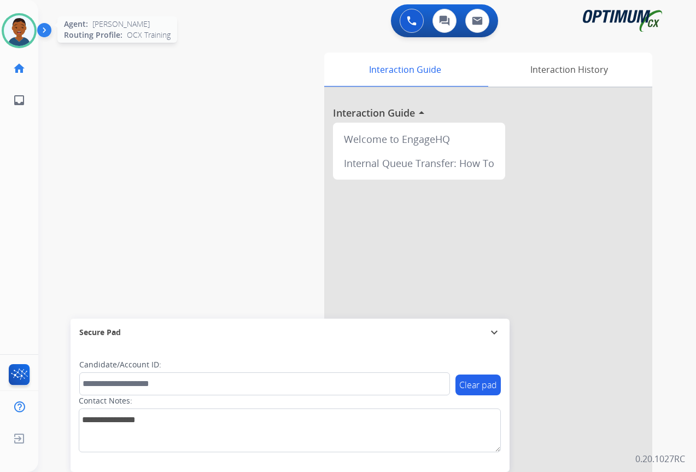
click at [12, 31] on img at bounding box center [19, 30] width 31 height 31
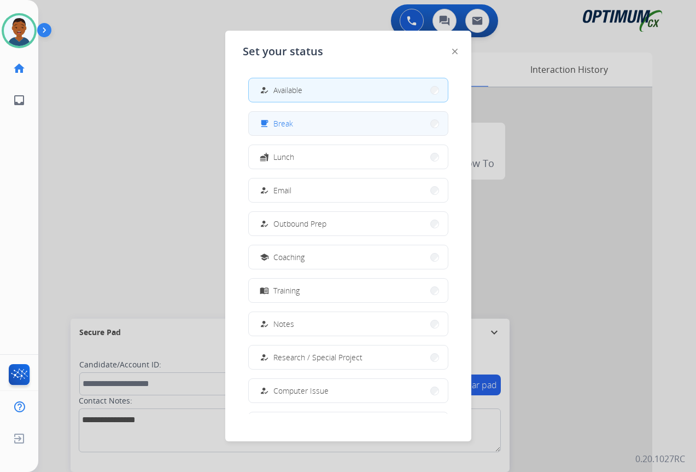
click at [298, 123] on button "free_breakfast Break" at bounding box center [348, 124] width 199 height 24
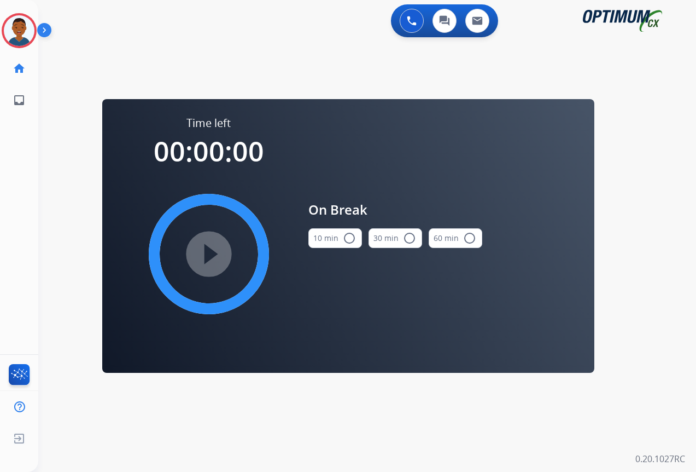
click at [343, 240] on mat-icon "radio_button_unchecked" at bounding box center [349, 237] width 13 height 13
click at [206, 260] on mat-icon "play_circle_filled" at bounding box center [208, 253] width 13 height 13
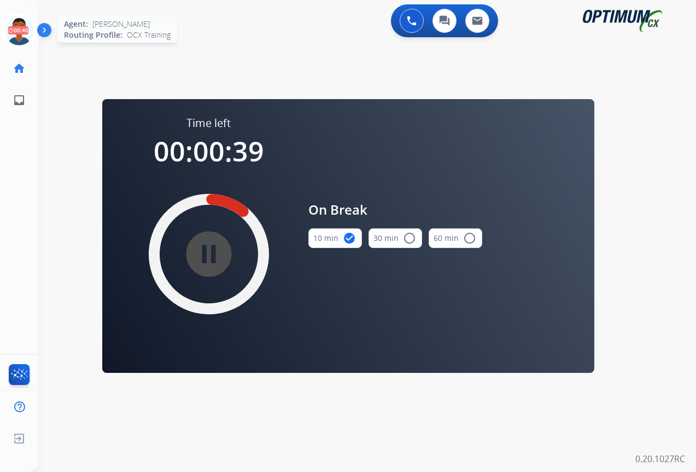
click at [16, 28] on icon at bounding box center [20, 31] width 36 height 36
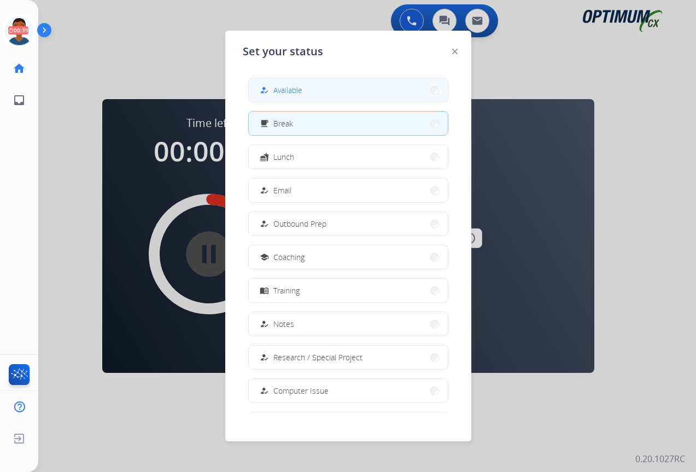
click at [309, 90] on button "how_to_reg Available" at bounding box center [348, 90] width 199 height 24
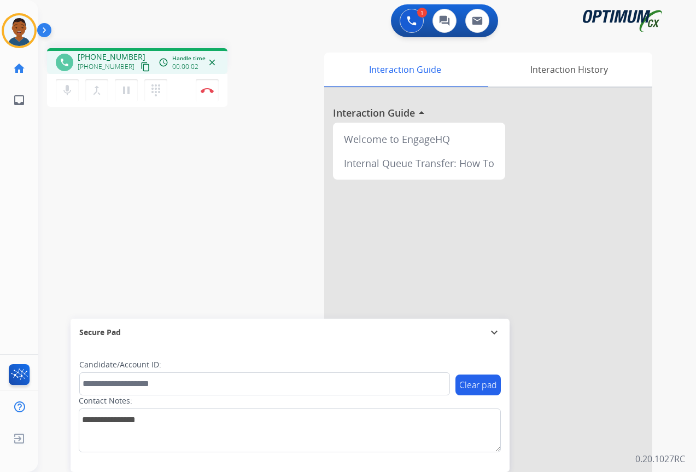
click at [141, 68] on mat-icon "content_copy" at bounding box center [146, 67] width 10 height 10
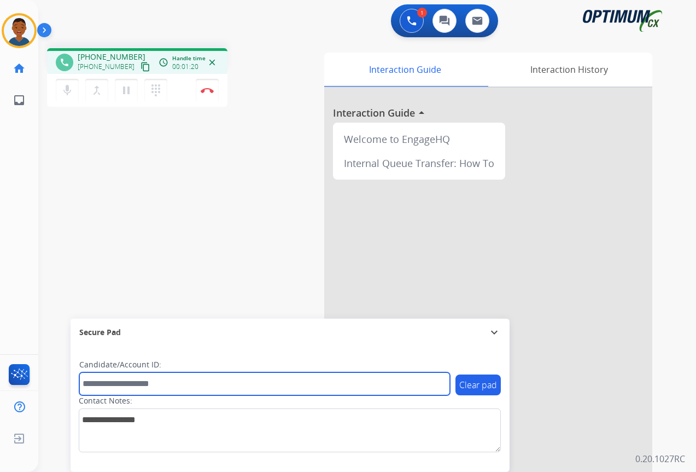
click at [140, 383] on input "text" at bounding box center [264, 383] width 371 height 23
paste input "*******"
type input "*******"
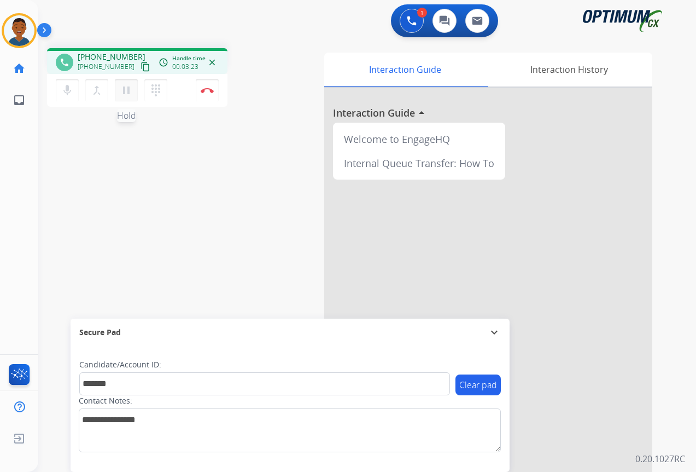
click at [126, 92] on mat-icon "pause" at bounding box center [126, 90] width 13 height 13
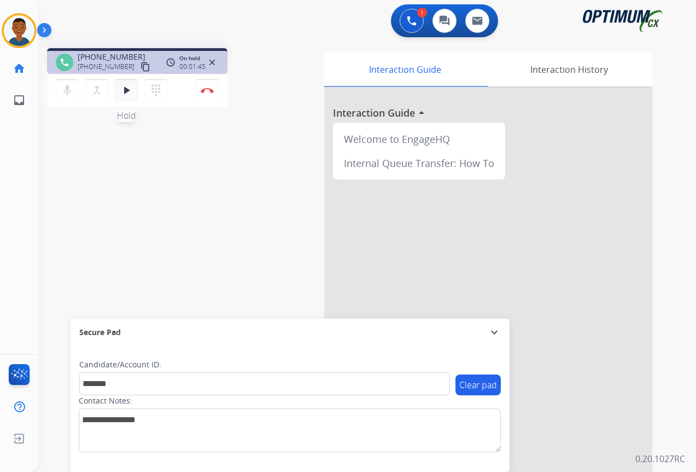
click at [125, 89] on mat-icon "play_arrow" at bounding box center [126, 90] width 13 height 13
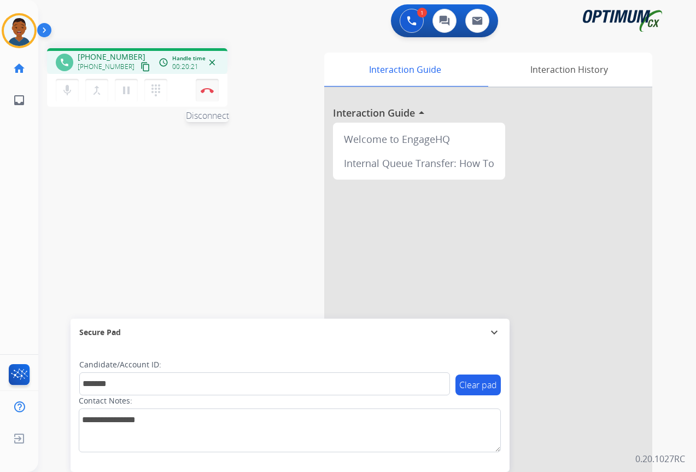
click at [207, 95] on button "Disconnect" at bounding box center [207, 90] width 23 height 23
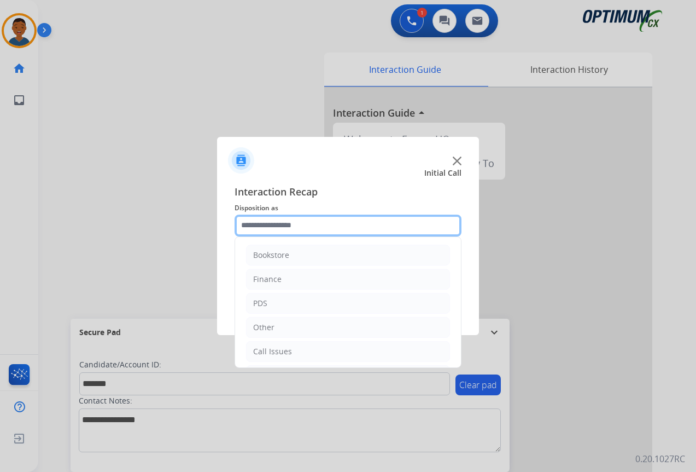
click at [248, 228] on input "text" at bounding box center [348, 225] width 227 height 22
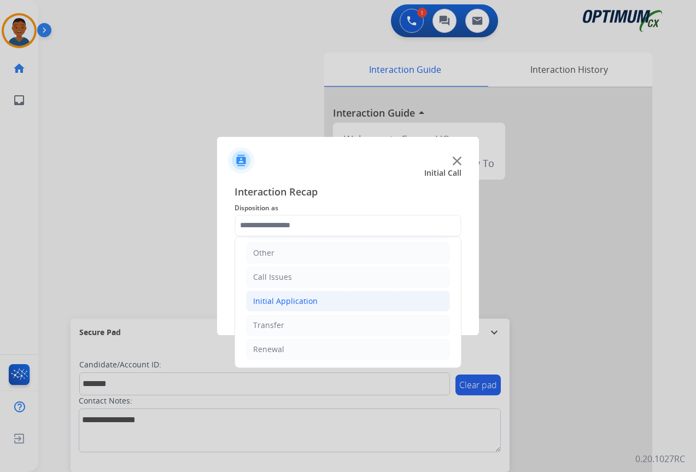
click at [261, 303] on div "Initial Application" at bounding box center [285, 300] width 65 height 11
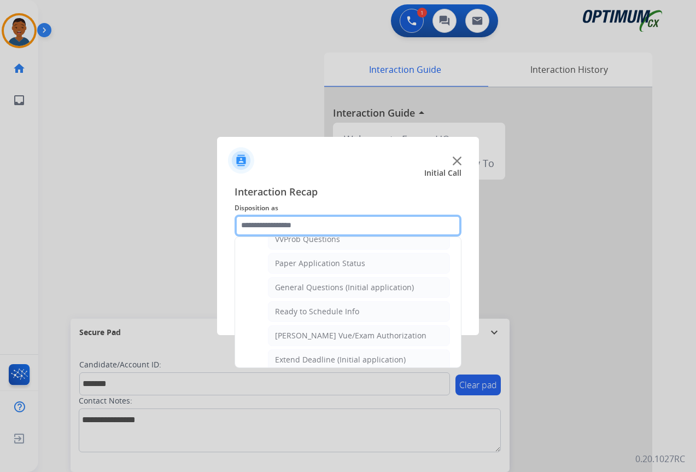
scroll to position [622, 0]
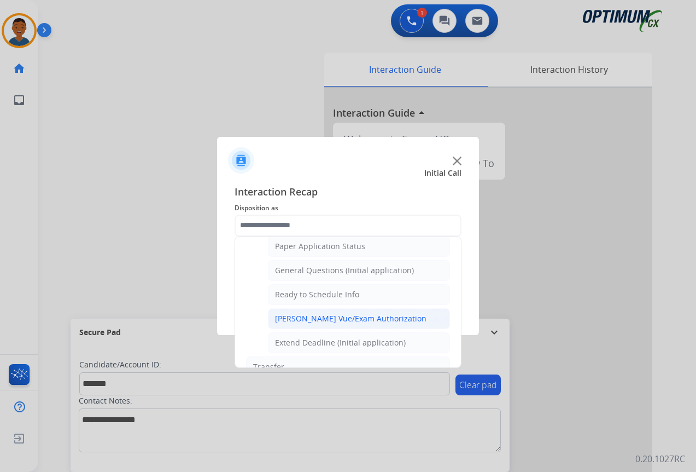
click at [303, 317] on div "[PERSON_NAME] Vue/Exam Authorization" at bounding box center [351, 318] width 152 height 11
type input "**********"
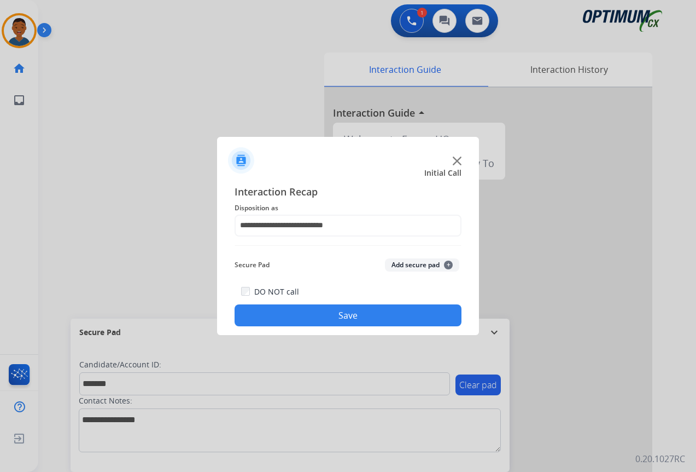
click at [399, 265] on button "Add secure pad +" at bounding box center [422, 264] width 74 height 13
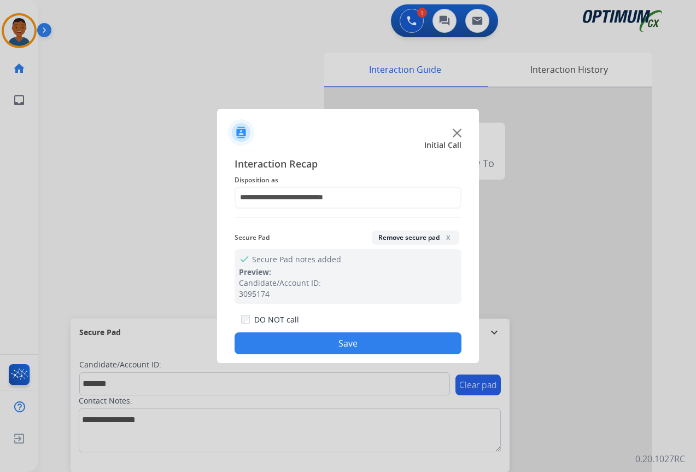
click at [369, 336] on button "Save" at bounding box center [348, 343] width 227 height 22
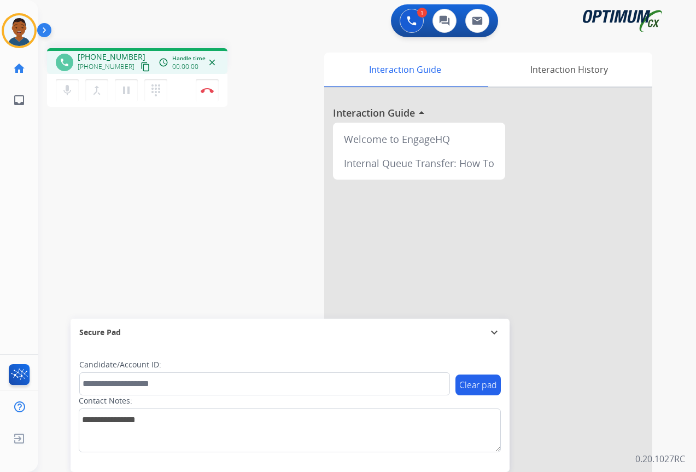
click at [141, 67] on mat-icon "content_copy" at bounding box center [146, 67] width 10 height 10
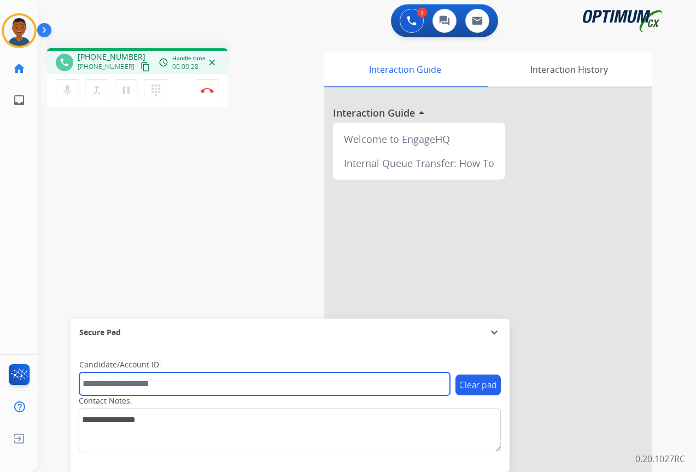
click at [104, 384] on input "text" at bounding box center [264, 383] width 371 height 23
paste input "*******"
type input "*******"
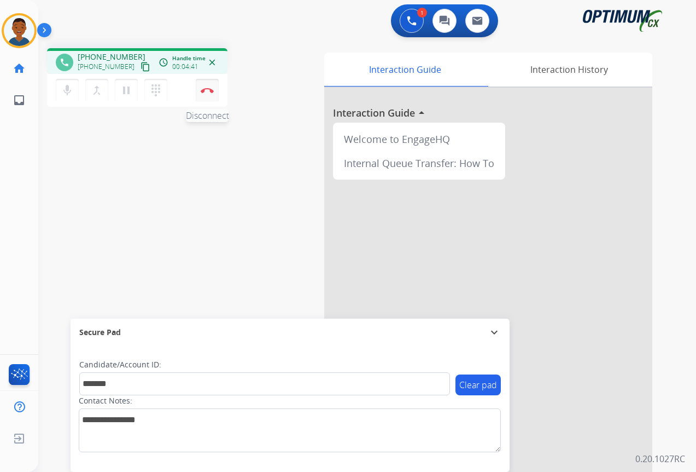
click at [210, 93] on button "Disconnect" at bounding box center [207, 90] width 23 height 23
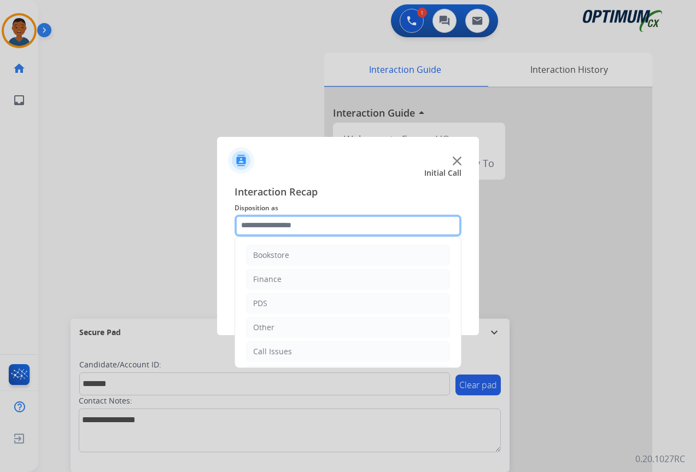
click at [255, 224] on input "text" at bounding box center [348, 225] width 227 height 22
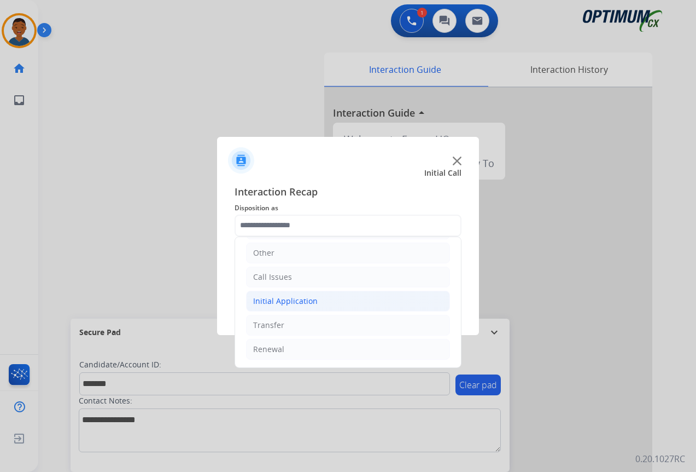
click at [260, 299] on div "Initial Application" at bounding box center [285, 300] width 65 height 11
click at [293, 323] on div "Credential Resend (Initial application)" at bounding box center [344, 325] width 138 height 11
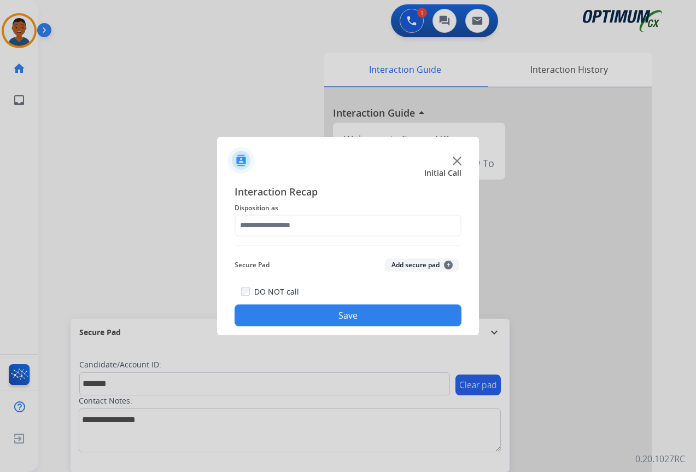
type input "**********"
click at [403, 262] on button "Add secure pad +" at bounding box center [422, 264] width 74 height 13
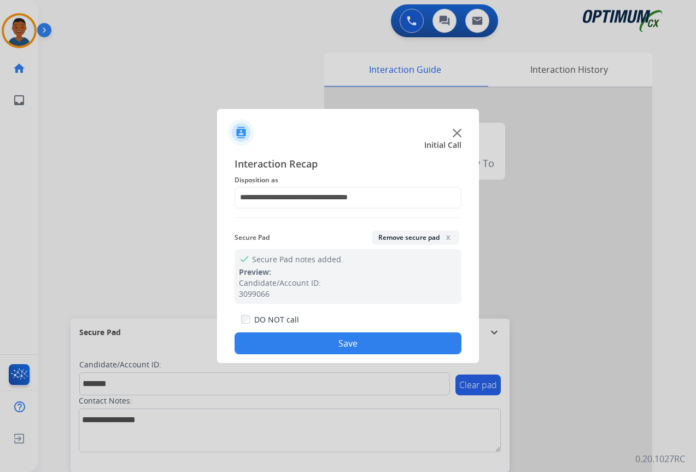
click at [352, 343] on button "Save" at bounding box center [348, 343] width 227 height 22
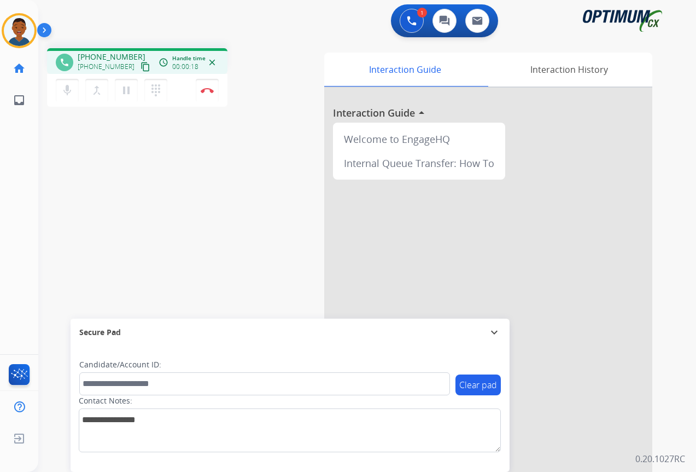
click at [141, 68] on mat-icon "content_copy" at bounding box center [146, 67] width 10 height 10
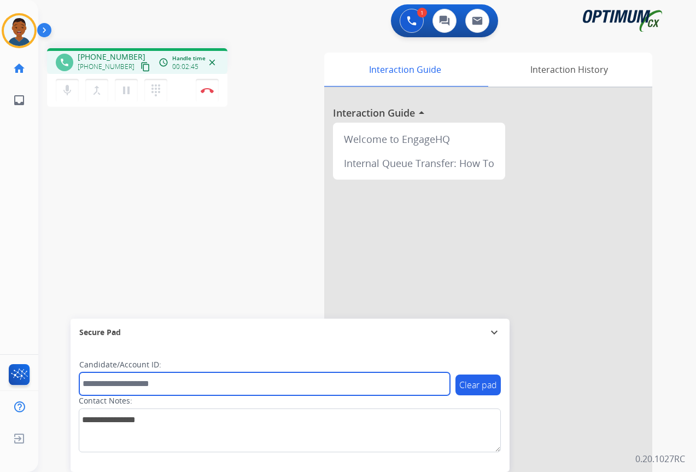
click at [120, 380] on input "text" at bounding box center [264, 383] width 371 height 23
paste input "*******"
type input "*******"
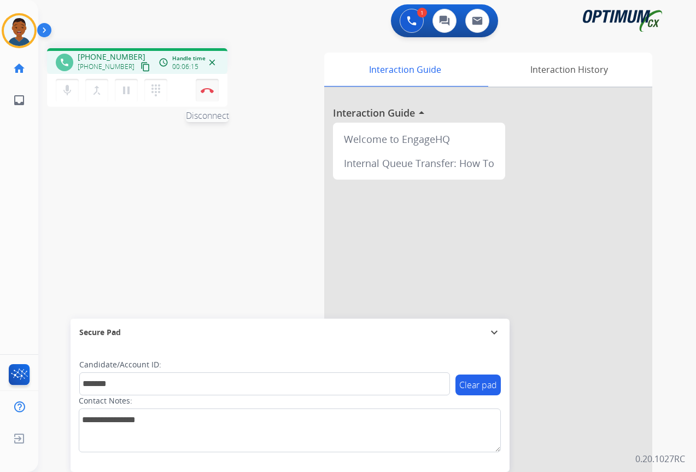
click at [210, 95] on button "Disconnect" at bounding box center [207, 90] width 23 height 23
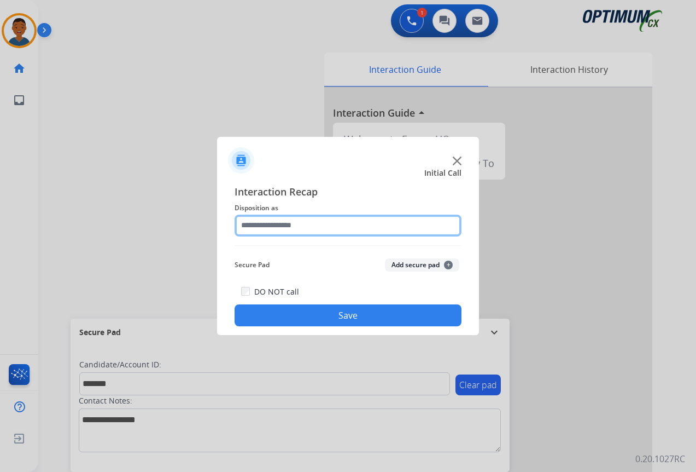
click at [274, 226] on input "text" at bounding box center [348, 225] width 227 height 22
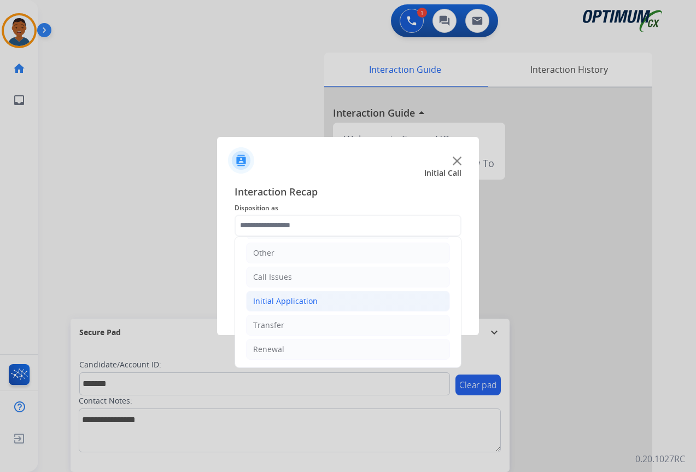
click at [257, 302] on div "Initial Application" at bounding box center [285, 300] width 65 height 11
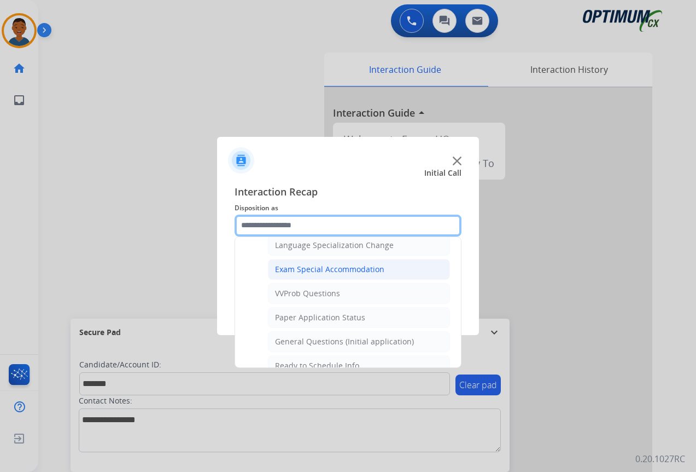
scroll to position [567, 0]
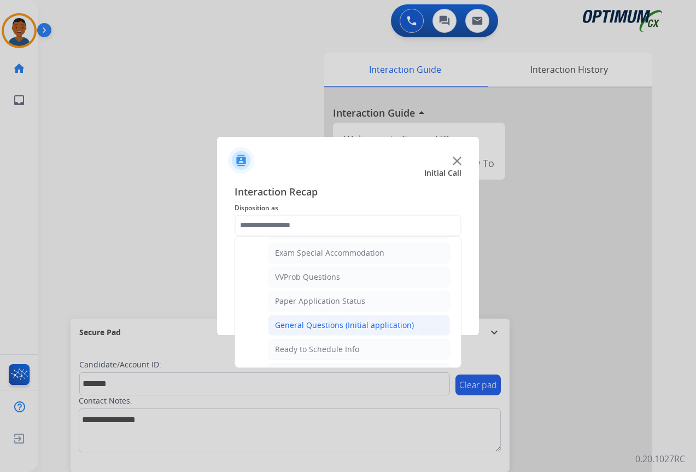
click at [301, 322] on div "General Questions (Initial application)" at bounding box center [344, 325] width 139 height 11
type input "**********"
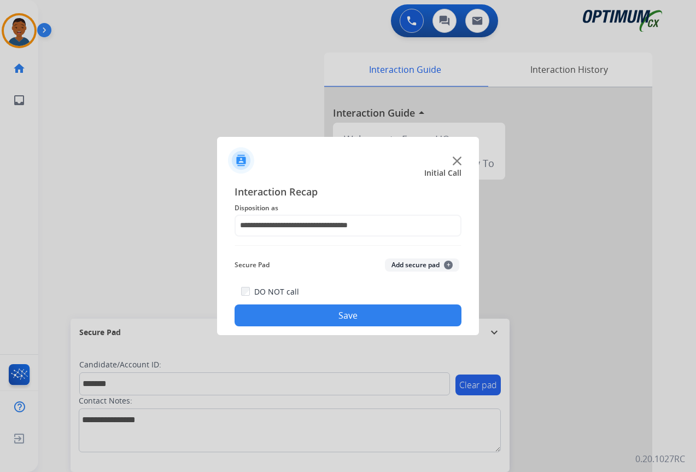
click at [408, 264] on button "Add secure pad +" at bounding box center [422, 264] width 74 height 13
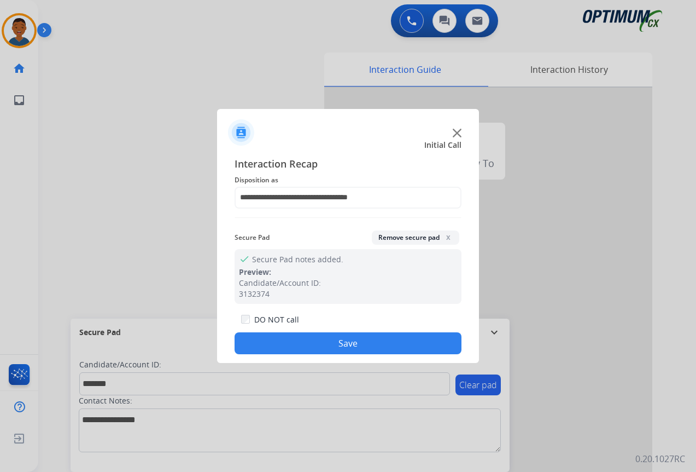
click at [368, 341] on button "Save" at bounding box center [348, 343] width 227 height 22
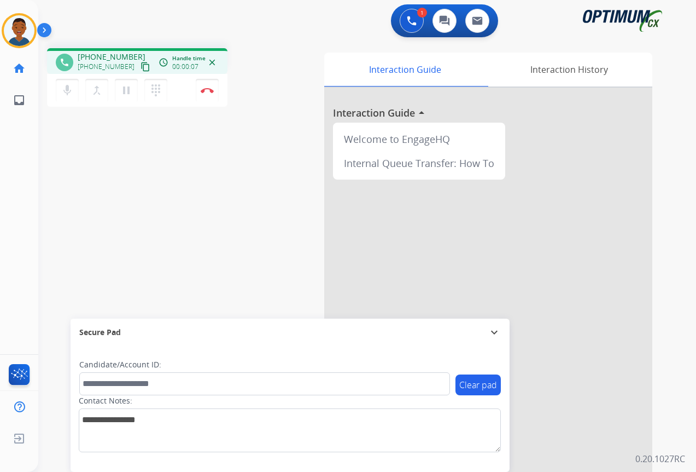
click at [141, 67] on mat-icon "content_copy" at bounding box center [146, 67] width 10 height 10
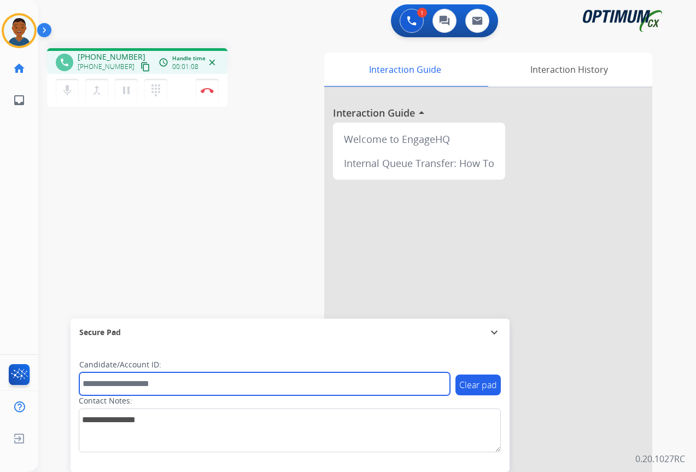
click at [147, 384] on input "text" at bounding box center [264, 383] width 371 height 23
paste input "*******"
type input "*******"
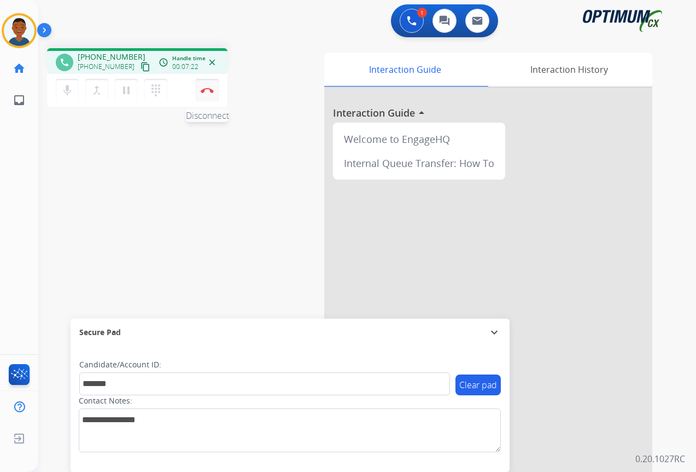
click at [206, 93] on button "Disconnect" at bounding box center [207, 90] width 23 height 23
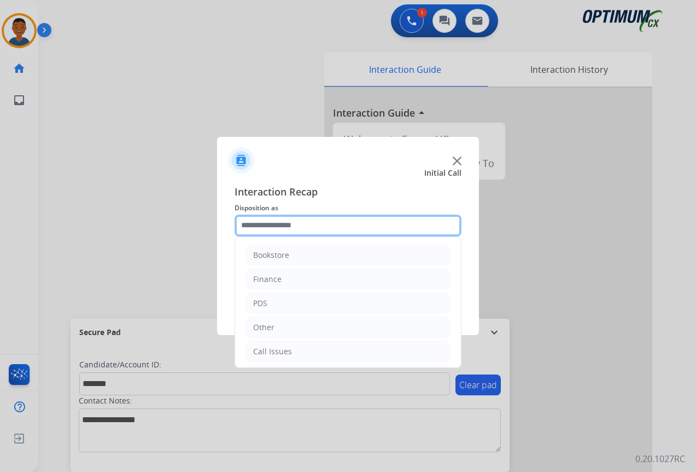
click at [253, 224] on input "text" at bounding box center [348, 225] width 227 height 22
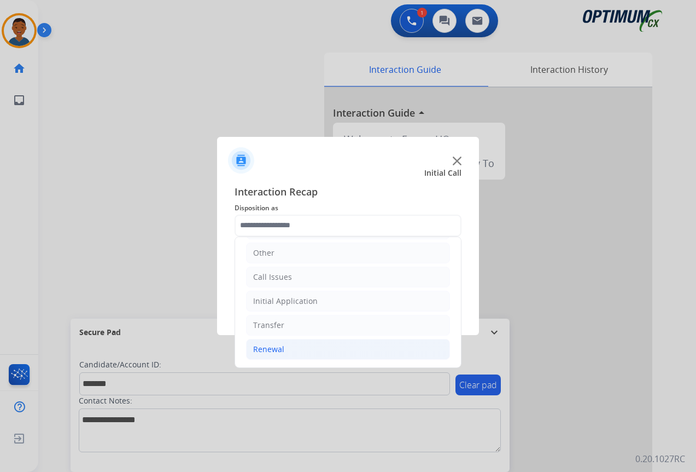
click at [263, 350] on div "Renewal" at bounding box center [268, 349] width 31 height 11
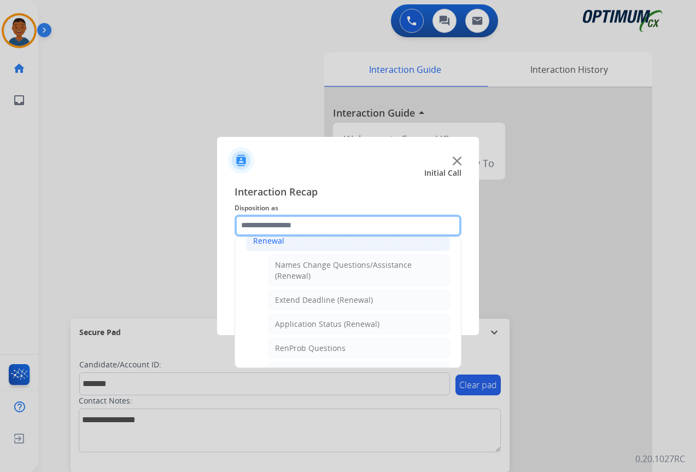
scroll to position [184, 0]
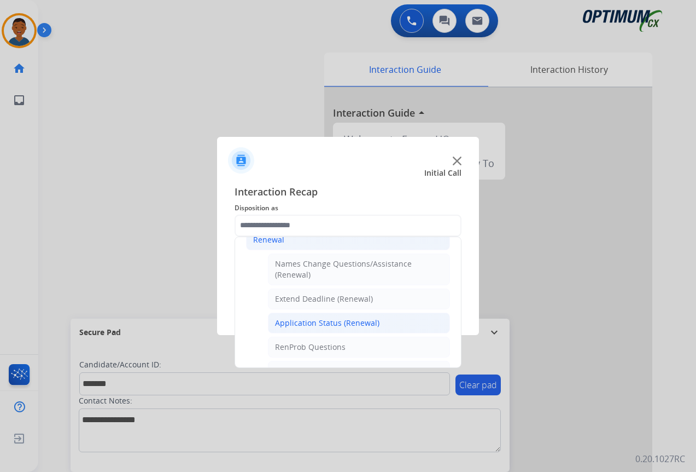
click at [302, 324] on div "Application Status (Renewal)" at bounding box center [327, 322] width 105 height 11
type input "**********"
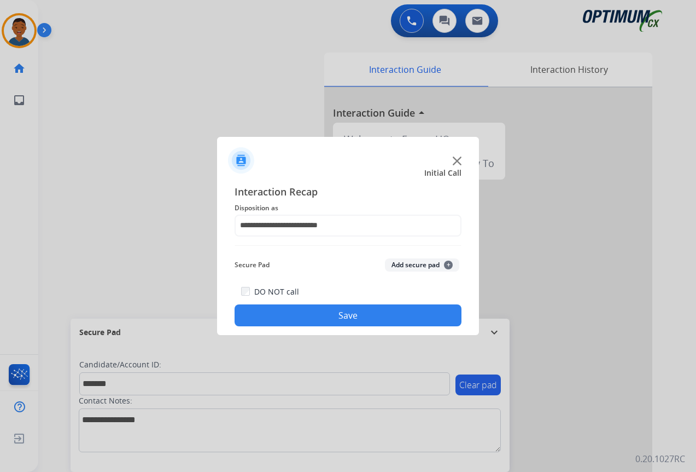
click at [400, 263] on button "Add secure pad +" at bounding box center [422, 264] width 74 height 13
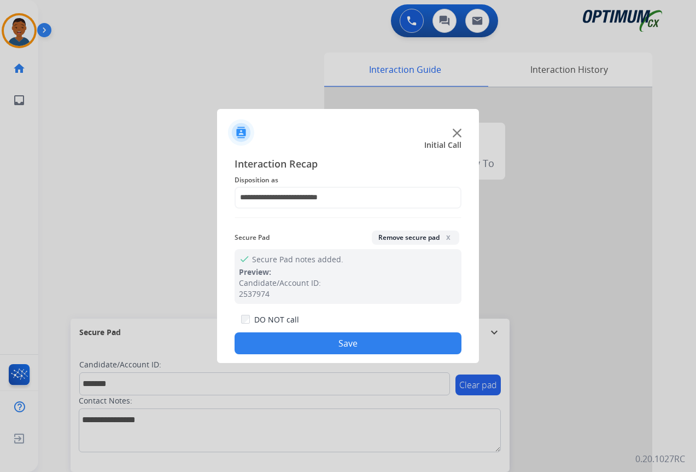
click at [384, 340] on button "Save" at bounding box center [348, 343] width 227 height 22
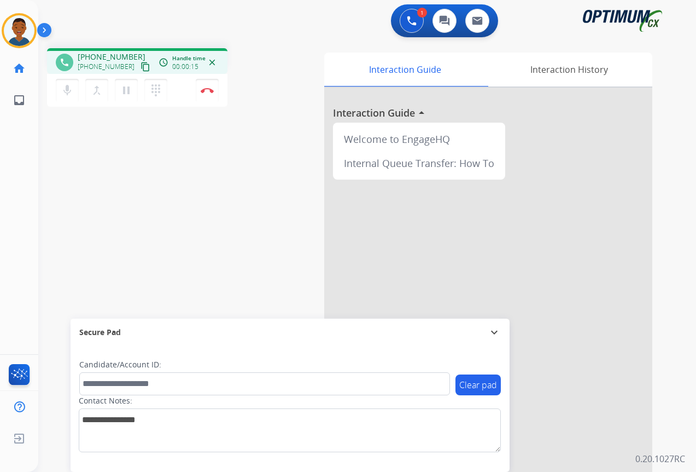
click at [141, 68] on mat-icon "content_copy" at bounding box center [146, 67] width 10 height 10
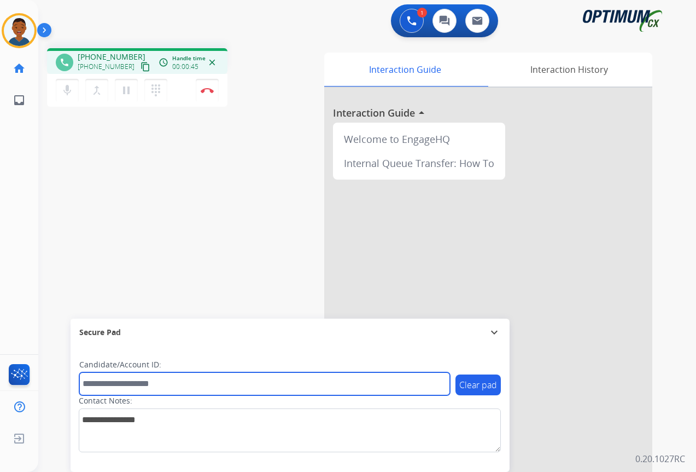
click at [117, 387] on input "text" at bounding box center [264, 383] width 371 height 23
paste input "*******"
type input "*******"
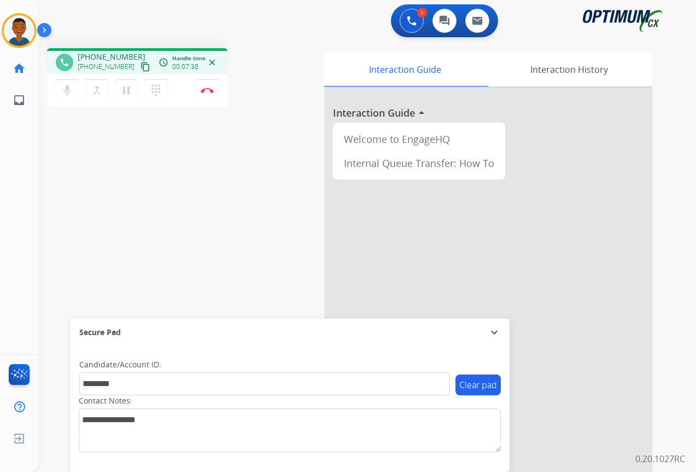
drag, startPoint x: 209, startPoint y: 94, endPoint x: 182, endPoint y: 172, distance: 82.7
click at [209, 94] on button "Disconnect" at bounding box center [207, 90] width 23 height 23
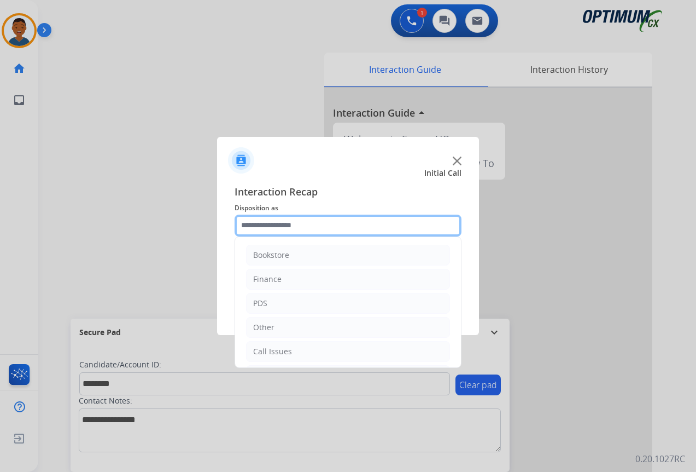
click at [265, 222] on input "text" at bounding box center [348, 225] width 227 height 22
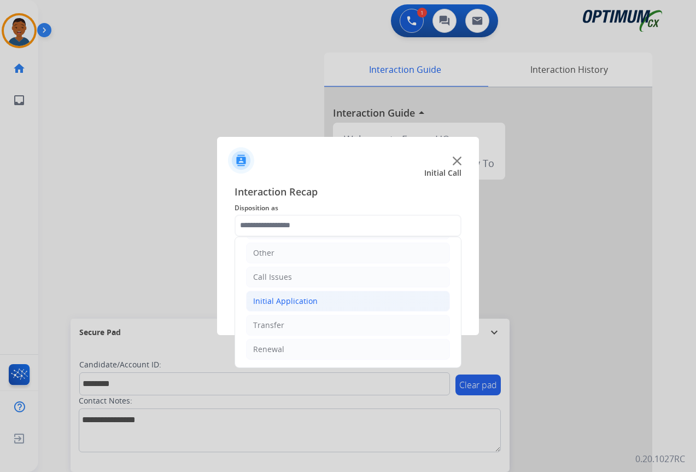
click at [267, 300] on div "Initial Application" at bounding box center [285, 300] width 65 height 11
click at [298, 325] on div "Credential Resend (Initial application)" at bounding box center [344, 325] width 138 height 11
type input "**********"
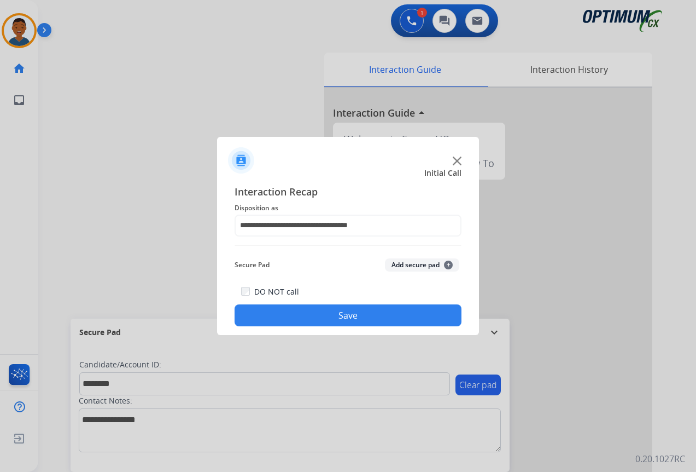
click at [416, 263] on button "Add secure pad +" at bounding box center [422, 264] width 74 height 13
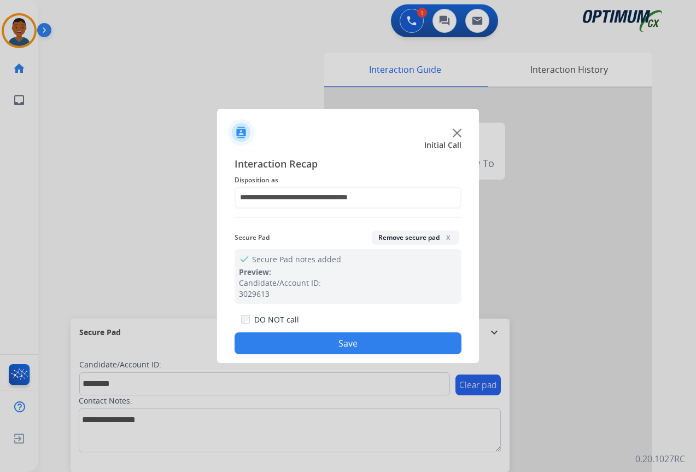
click at [371, 342] on button "Save" at bounding box center [348, 343] width 227 height 22
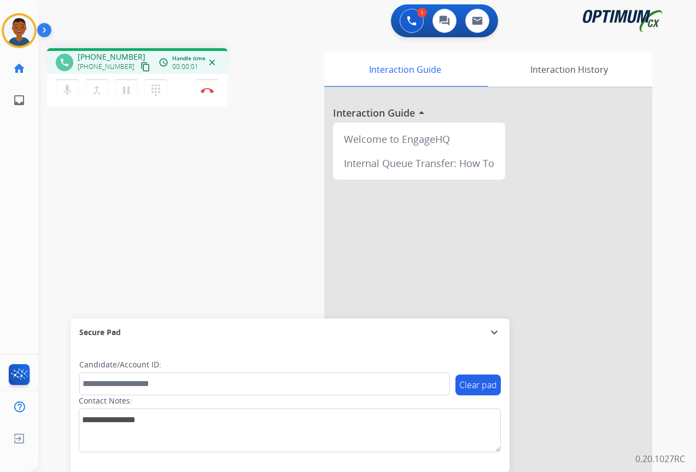
click at [141, 67] on mat-icon "content_copy" at bounding box center [146, 67] width 10 height 10
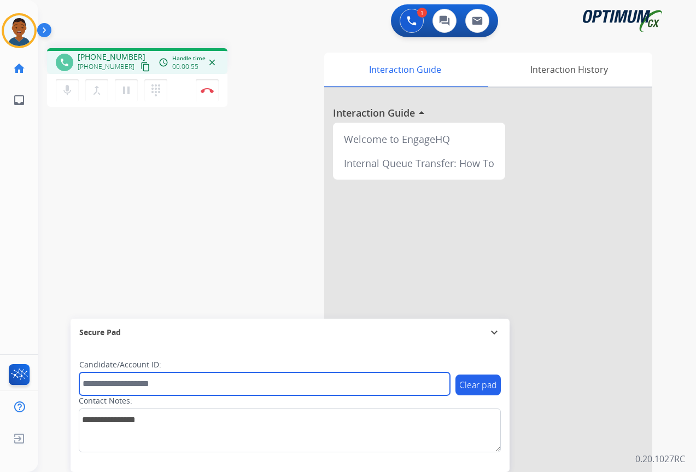
click at [149, 378] on input "text" at bounding box center [264, 383] width 371 height 23
paste input "*******"
type input "*******"
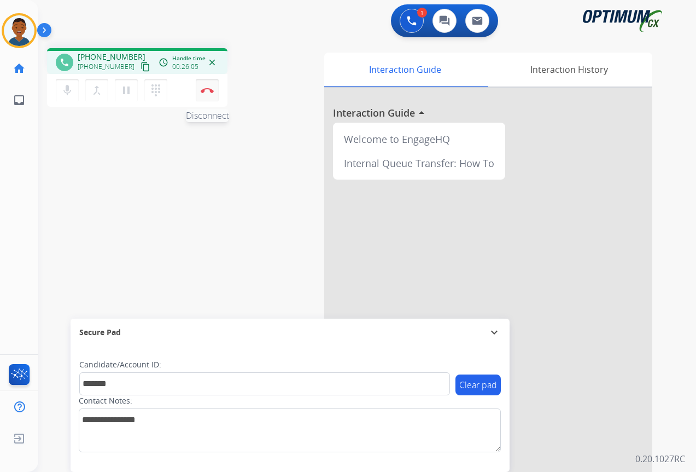
click at [207, 95] on button "Disconnect" at bounding box center [207, 90] width 23 height 23
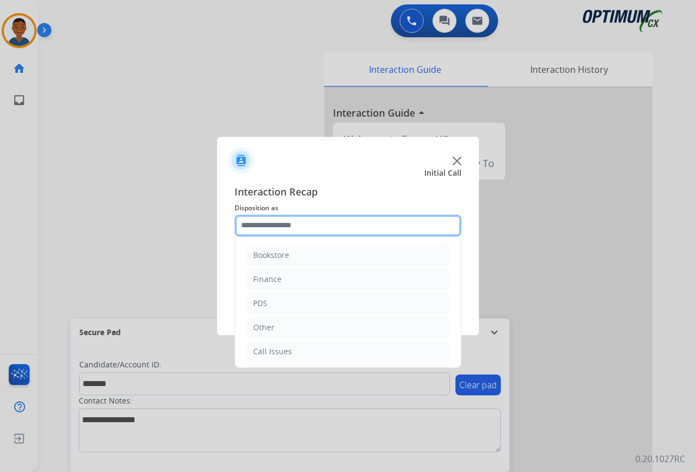
click at [248, 222] on input "text" at bounding box center [348, 225] width 227 height 22
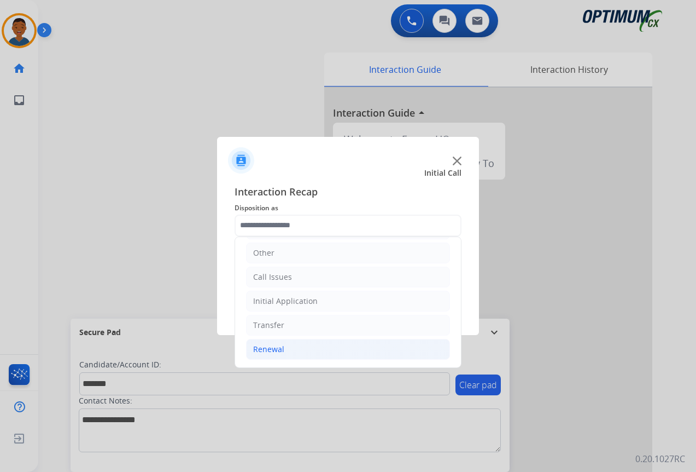
click at [261, 349] on div "Renewal" at bounding box center [268, 349] width 31 height 11
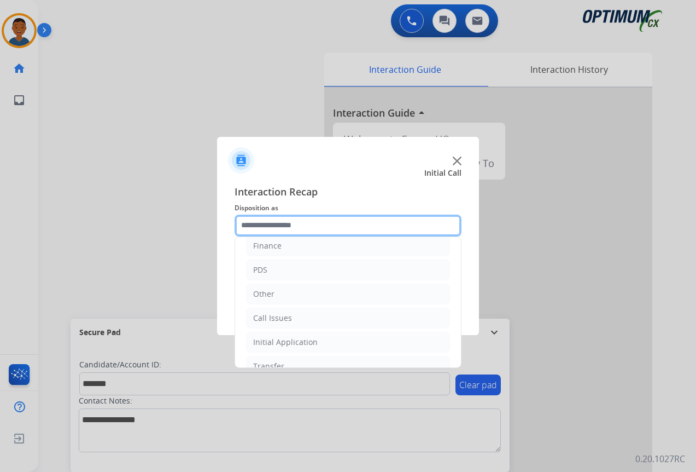
scroll to position [0, 0]
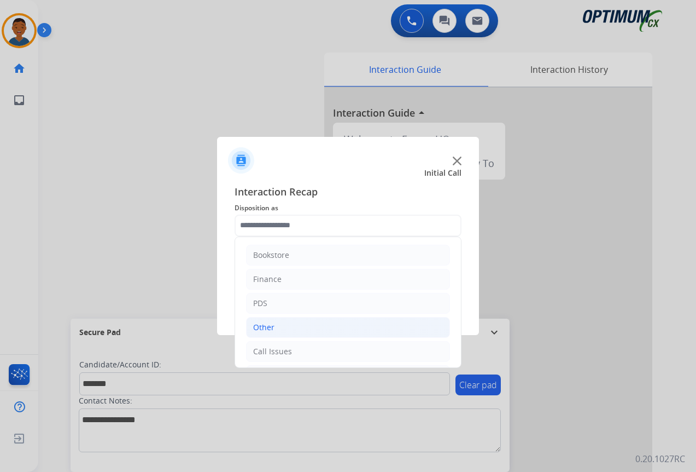
click at [261, 327] on div "Other" at bounding box center [263, 327] width 21 height 11
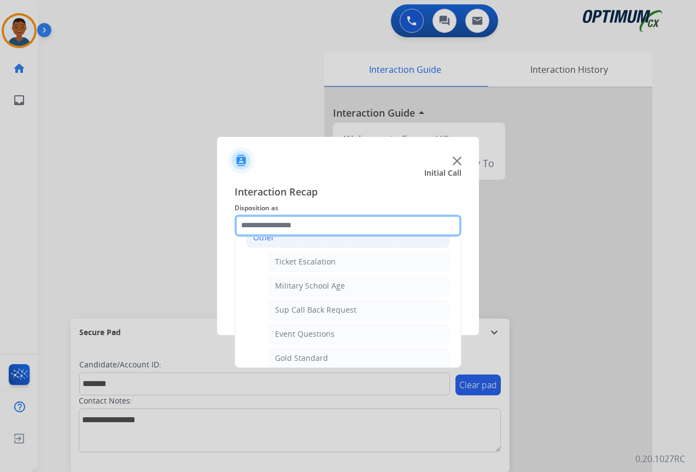
scroll to position [109, 0]
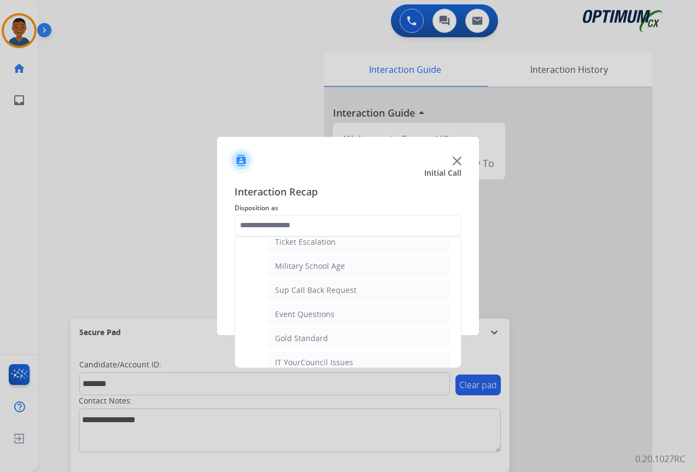
click at [309, 291] on div "Sup Call Back Request" at bounding box center [316, 290] width 82 height 11
type input "**********"
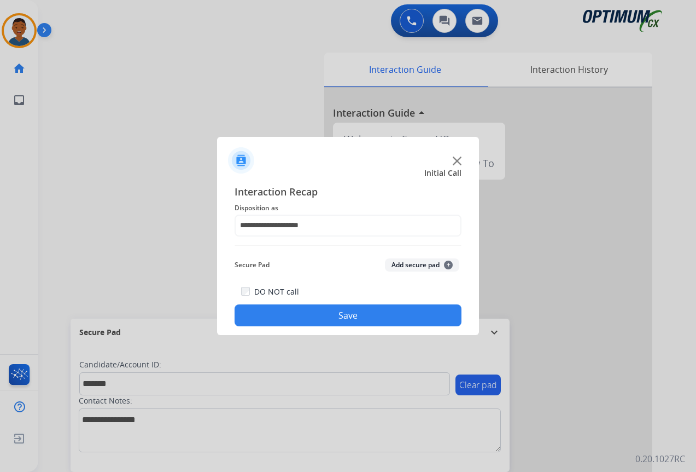
click at [419, 268] on button "Add secure pad +" at bounding box center [422, 264] width 74 height 13
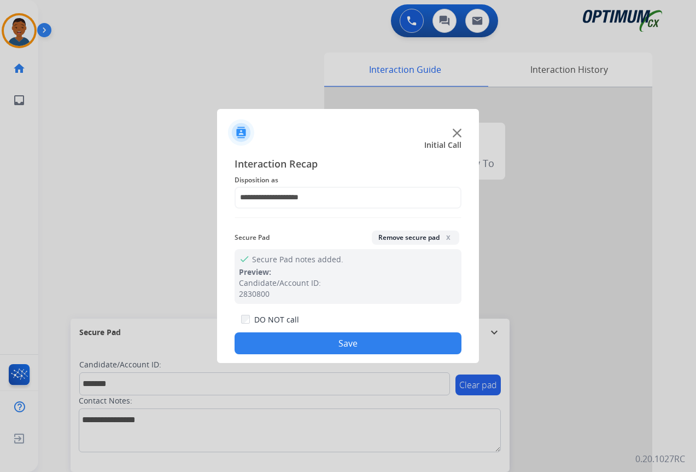
drag, startPoint x: 380, startPoint y: 335, endPoint x: 358, endPoint y: 326, distance: 24.1
click at [380, 335] on button "Save" at bounding box center [348, 343] width 227 height 22
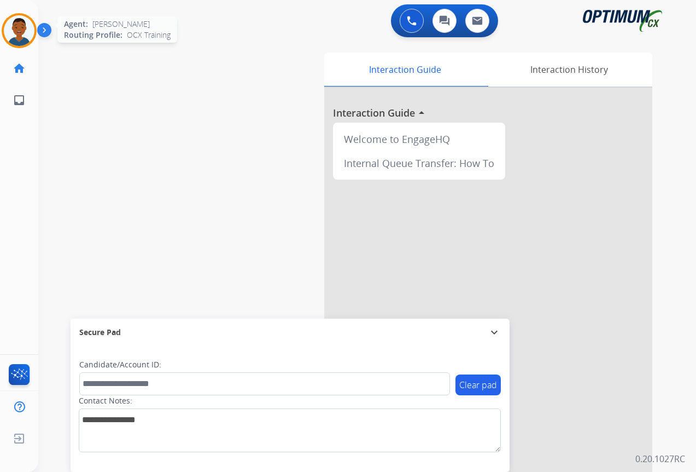
click at [26, 36] on img at bounding box center [19, 30] width 31 height 31
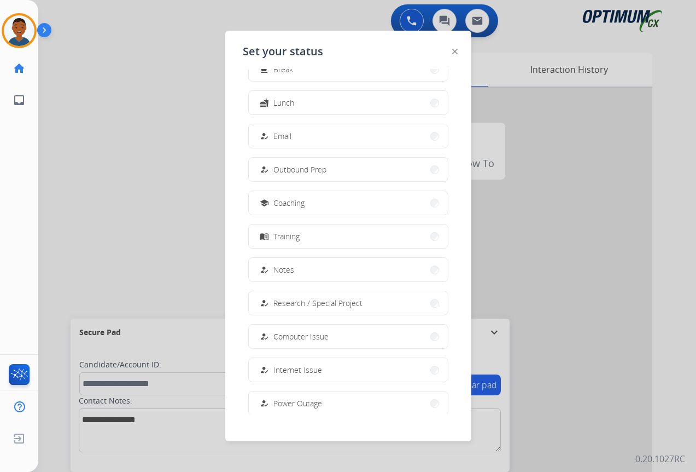
scroll to position [103, 0]
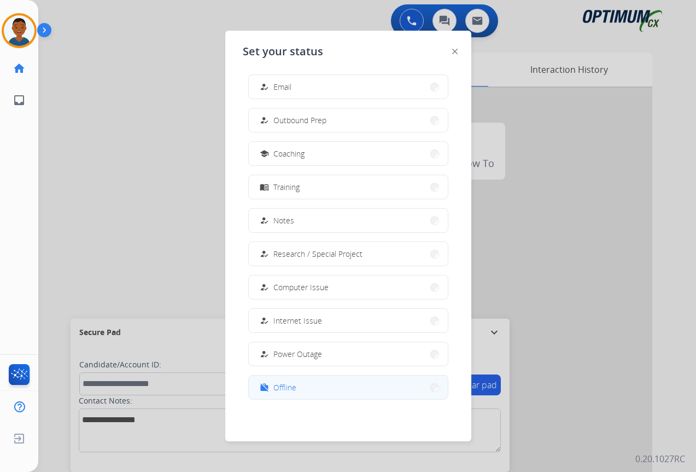
click at [284, 389] on span "Offline" at bounding box center [285, 386] width 23 height 11
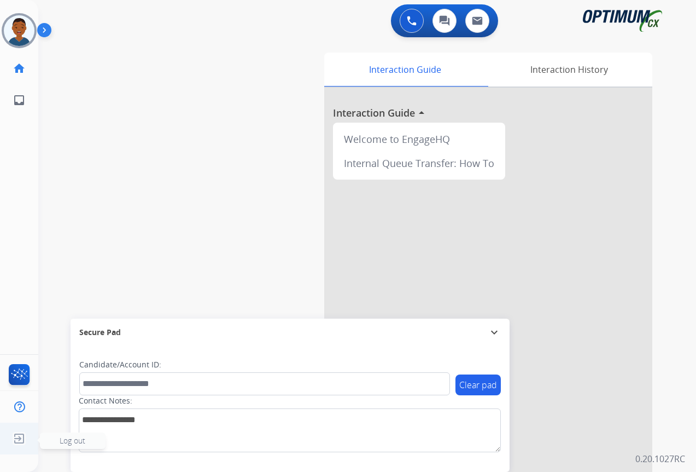
click at [78, 441] on span "Log out" at bounding box center [73, 440] width 26 height 10
